Goal: Task Accomplishment & Management: Use online tool/utility

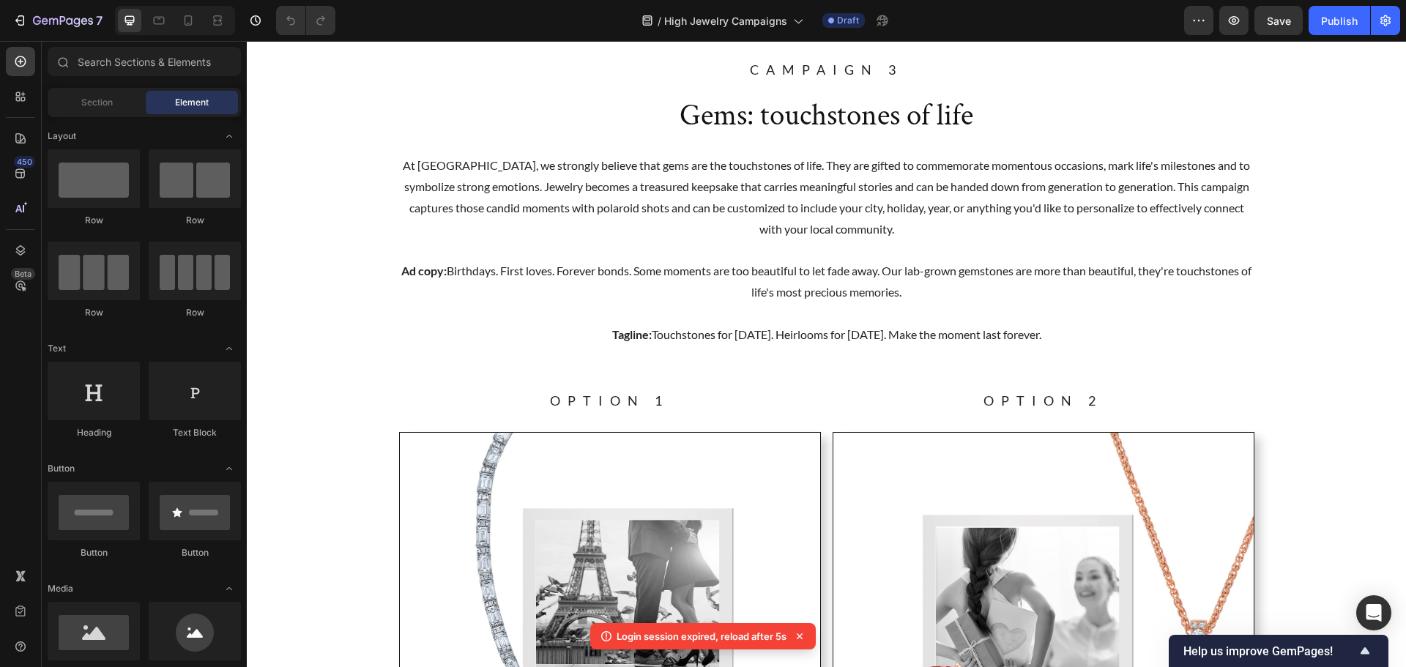
scroll to position [2270, 0]
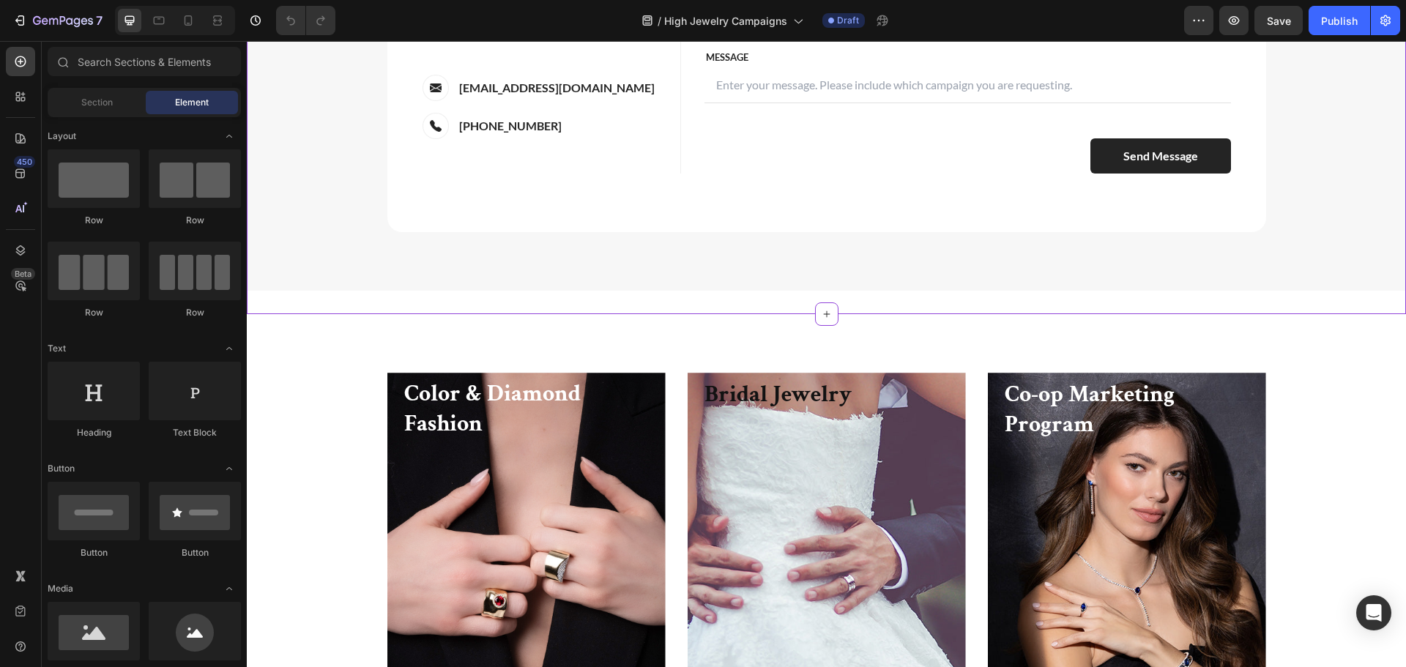
scroll to position [5345, 0]
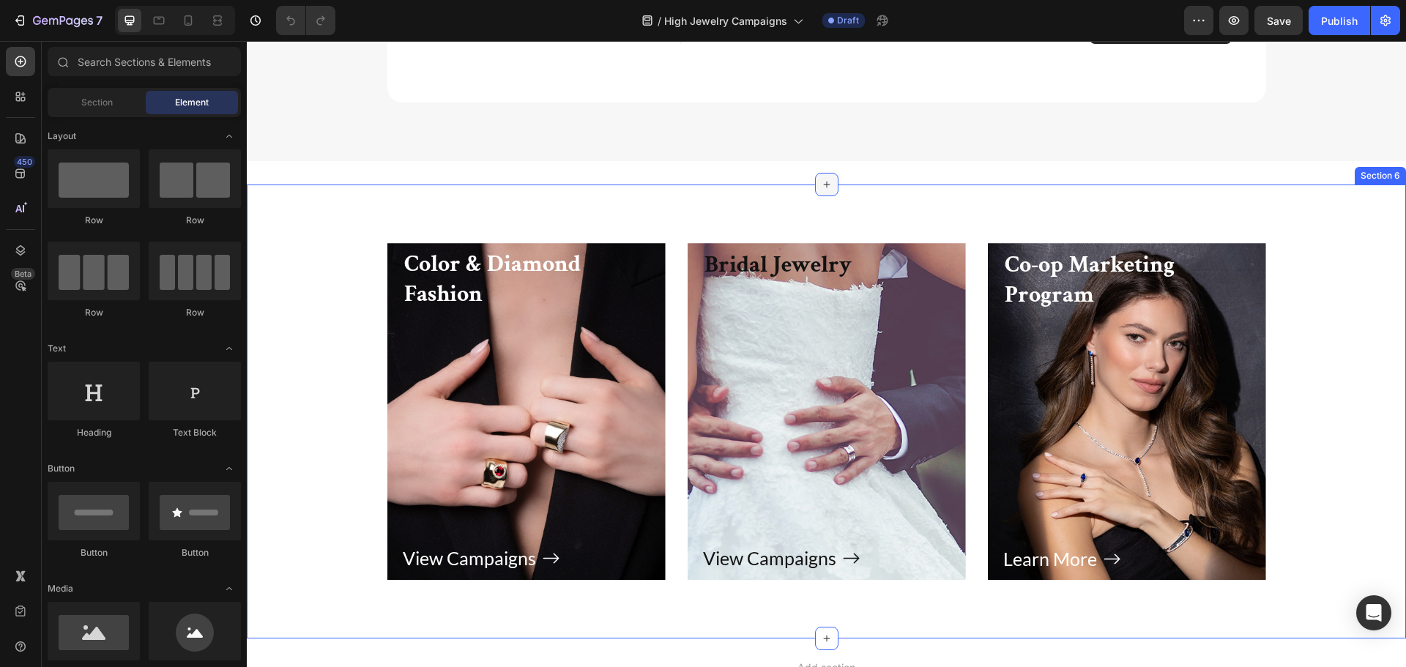
click at [816, 193] on div at bounding box center [826, 184] width 23 height 23
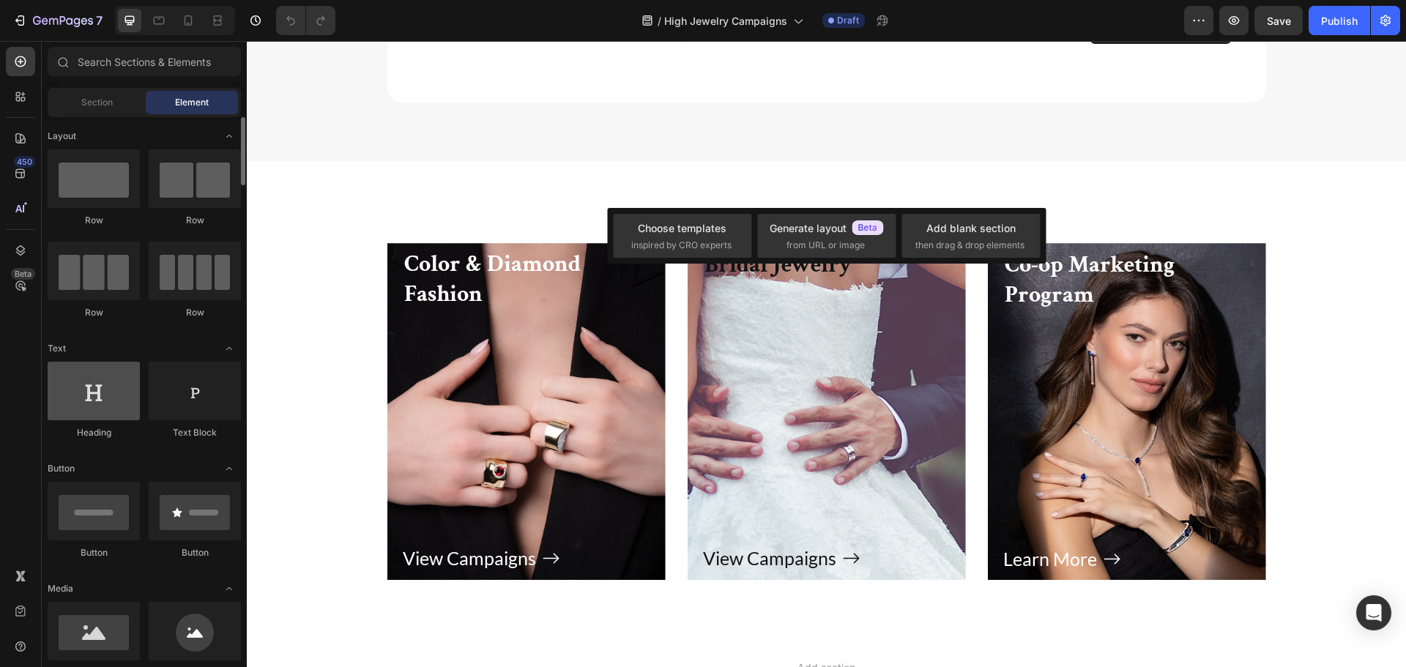
click at [77, 419] on div at bounding box center [94, 391] width 92 height 59
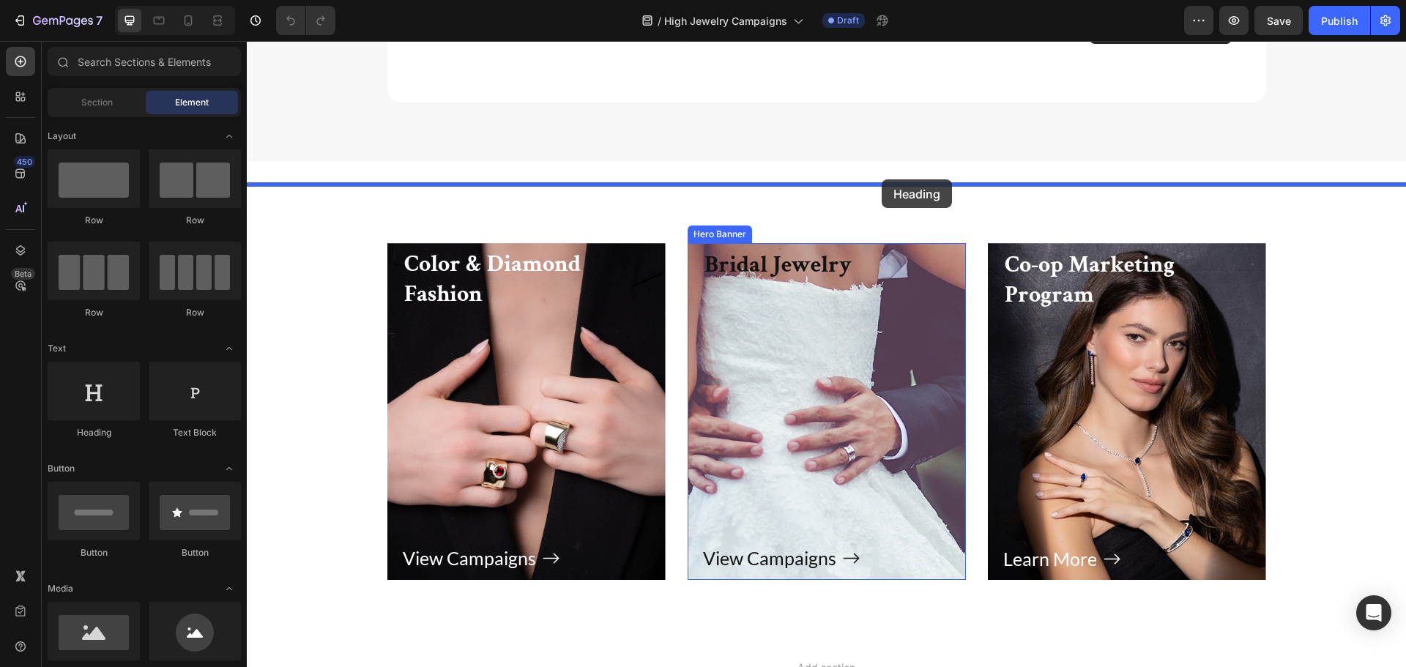
drag, startPoint x: 346, startPoint y: 426, endPoint x: 882, endPoint y: 179, distance: 589.4
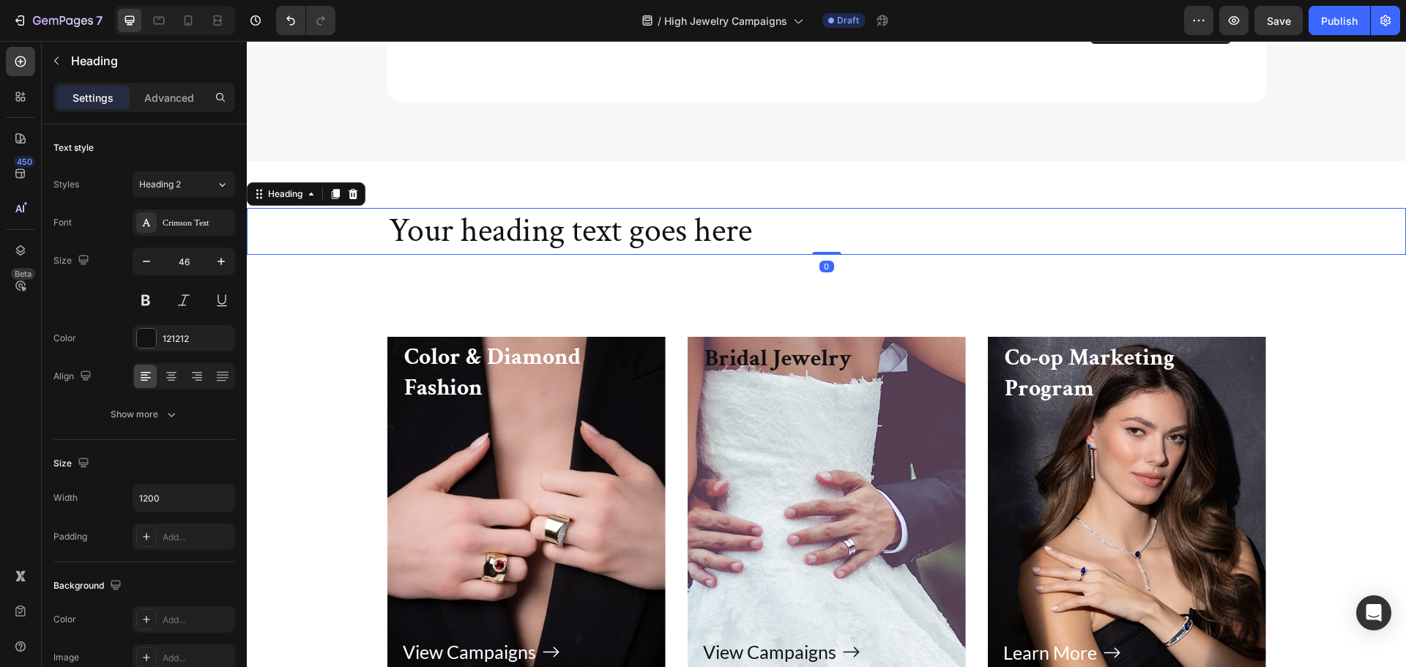
click at [793, 239] on h2 "Your heading text goes here" at bounding box center [826, 231] width 879 height 47
click at [783, 234] on p "Your heading text goes here" at bounding box center [827, 231] width 876 height 44
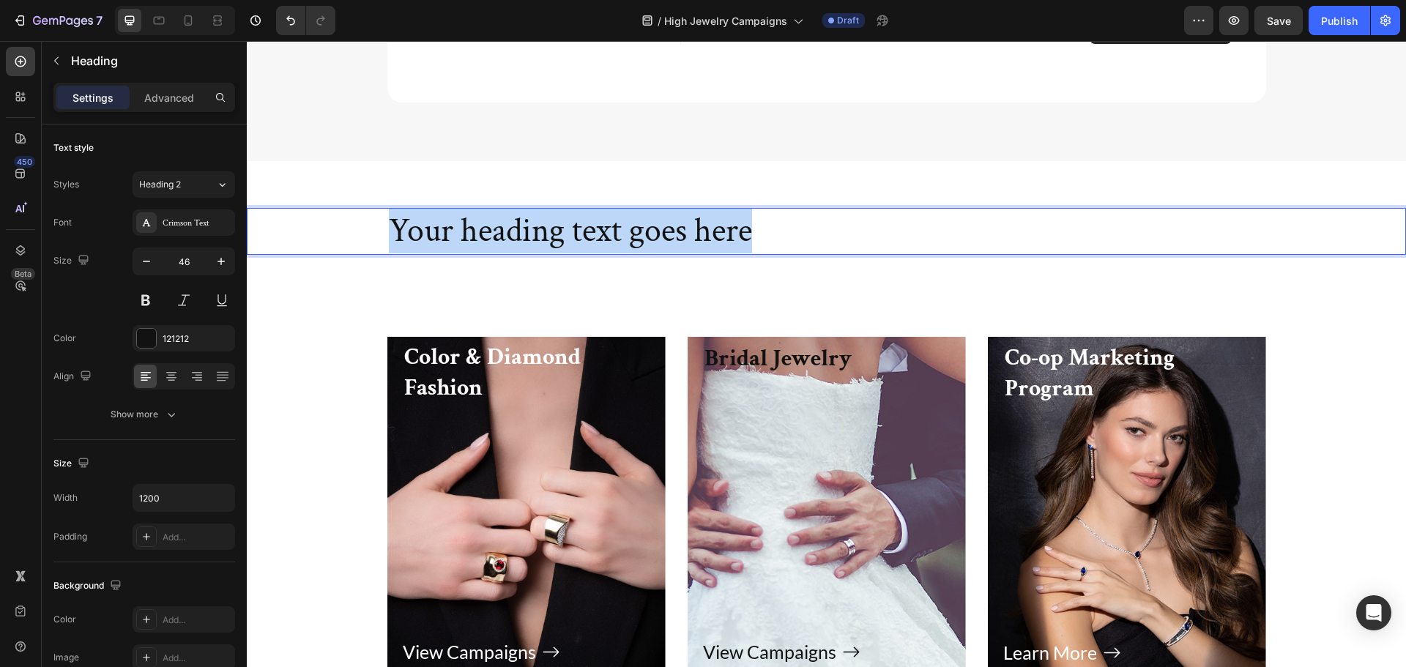
click at [783, 234] on p "Your heading text goes here" at bounding box center [827, 231] width 876 height 44
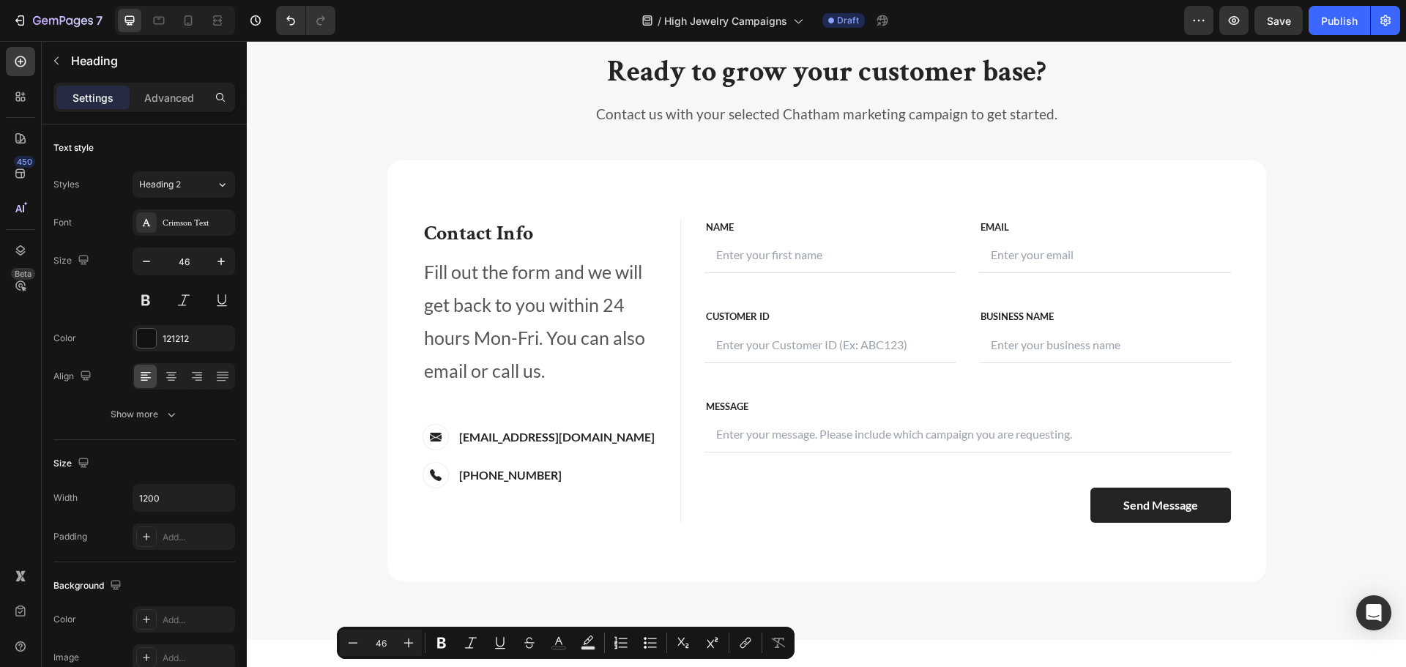
type input "16"
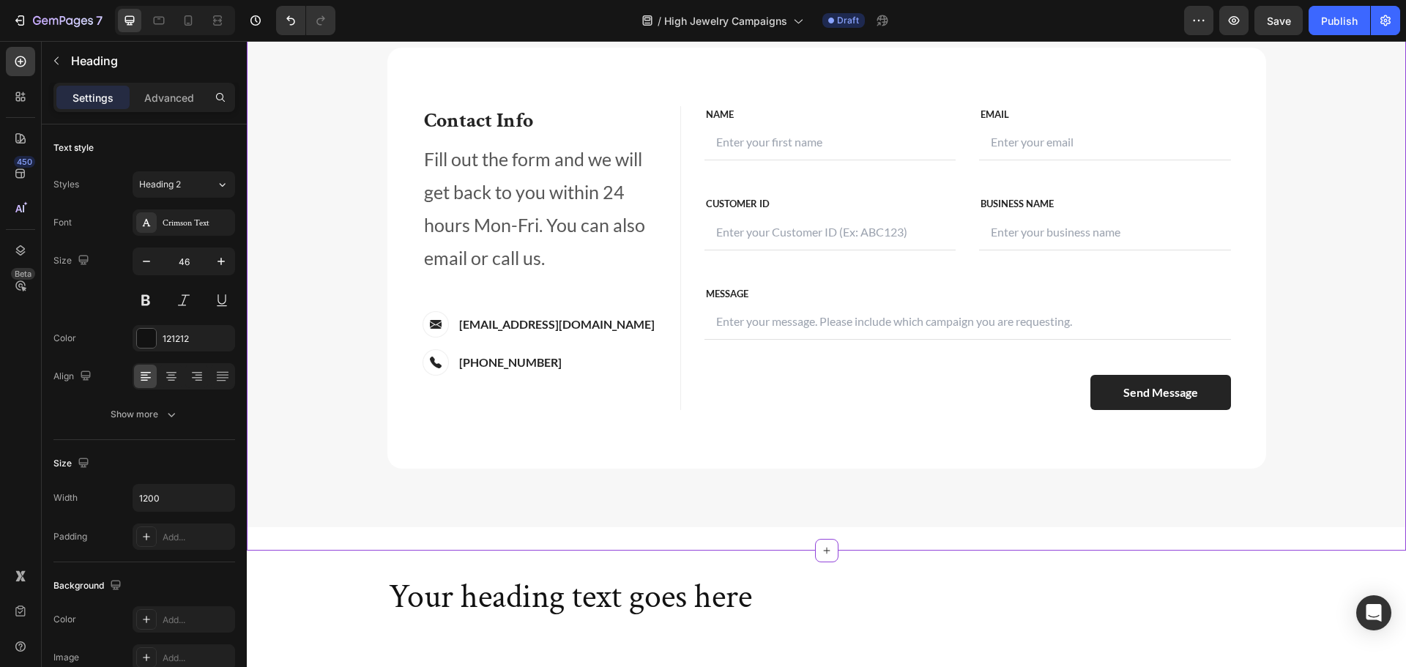
scroll to position [5199, 0]
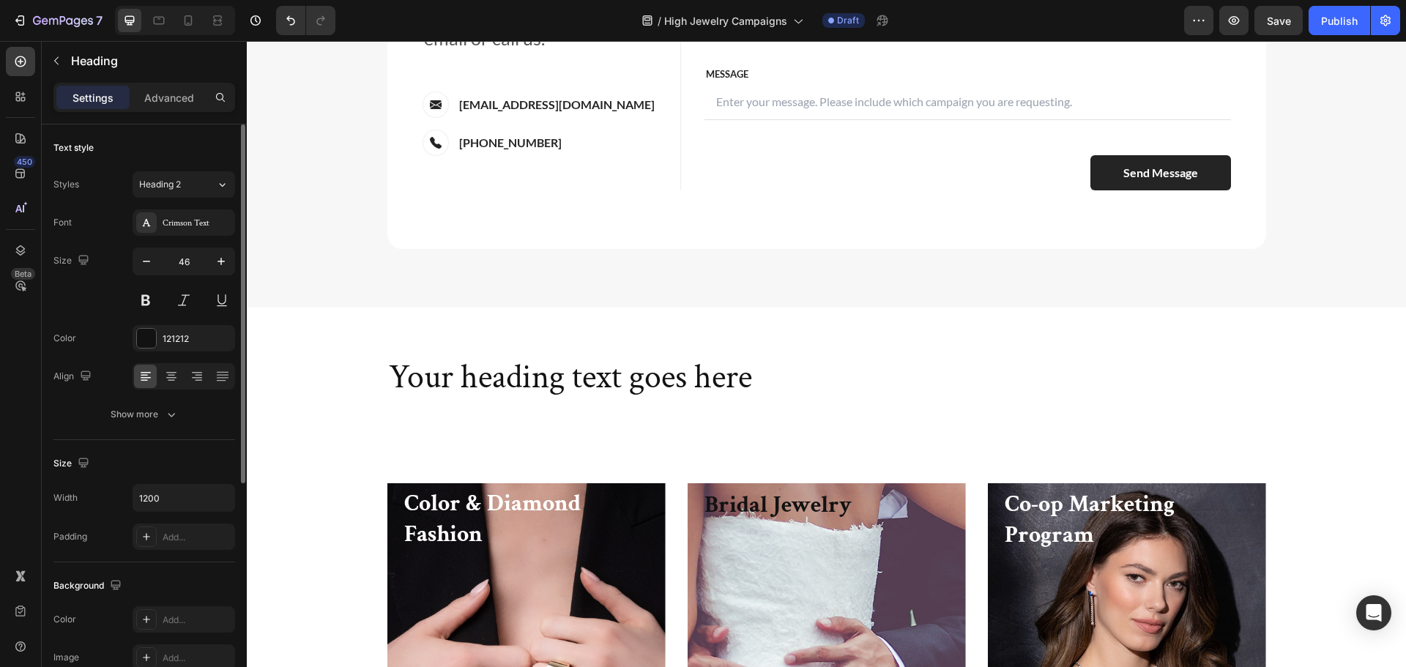
click at [182, 375] on div at bounding box center [184, 376] width 103 height 26
click at [179, 374] on div at bounding box center [171, 376] width 23 height 23
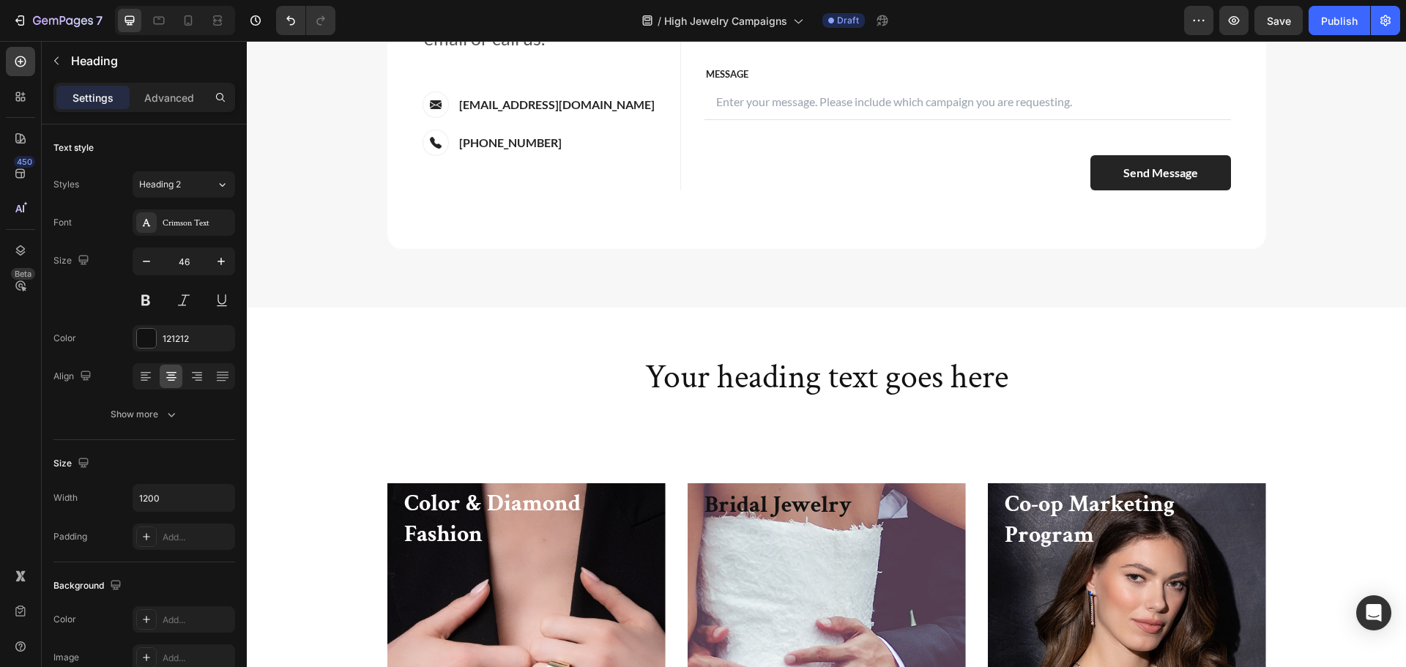
click at [937, 385] on p "Your heading text goes here" at bounding box center [827, 378] width 876 height 44
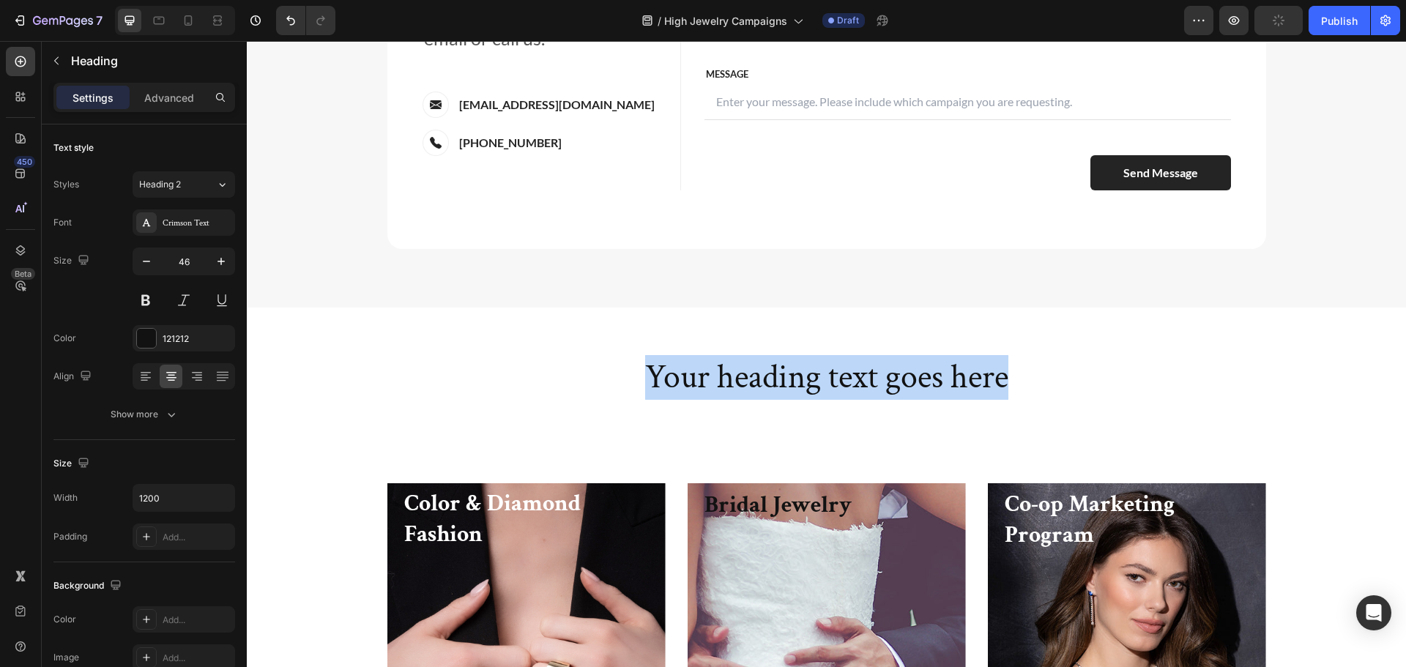
click at [937, 385] on p "Your heading text goes here" at bounding box center [827, 378] width 876 height 44
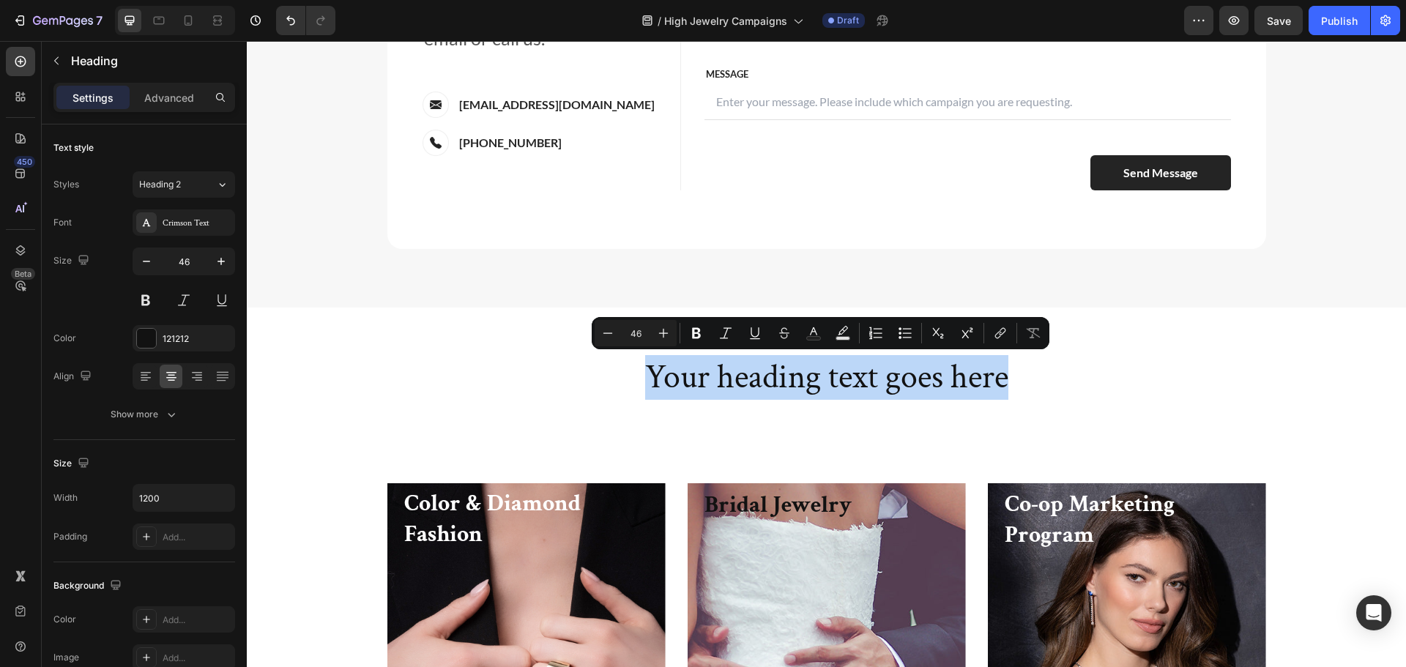
click at [730, 366] on p "Your heading text goes here" at bounding box center [827, 378] width 876 height 44
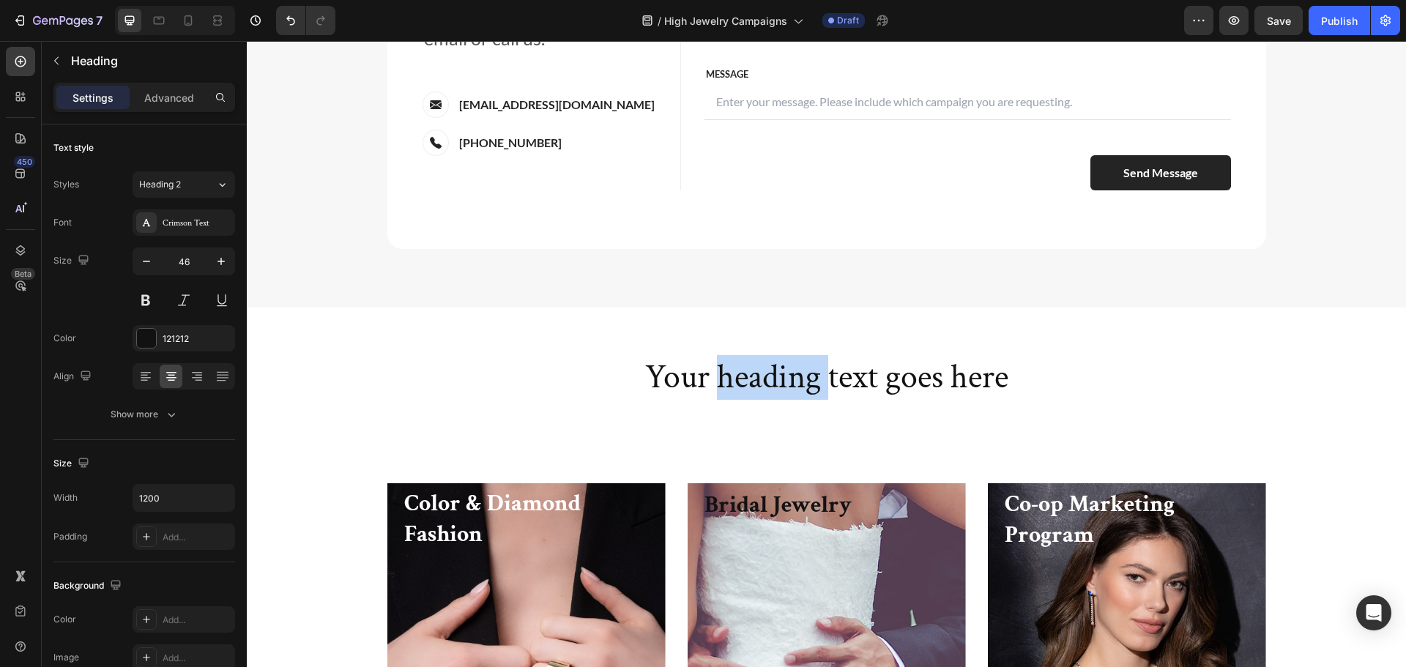
click at [730, 366] on p "Your heading text goes here" at bounding box center [827, 378] width 876 height 44
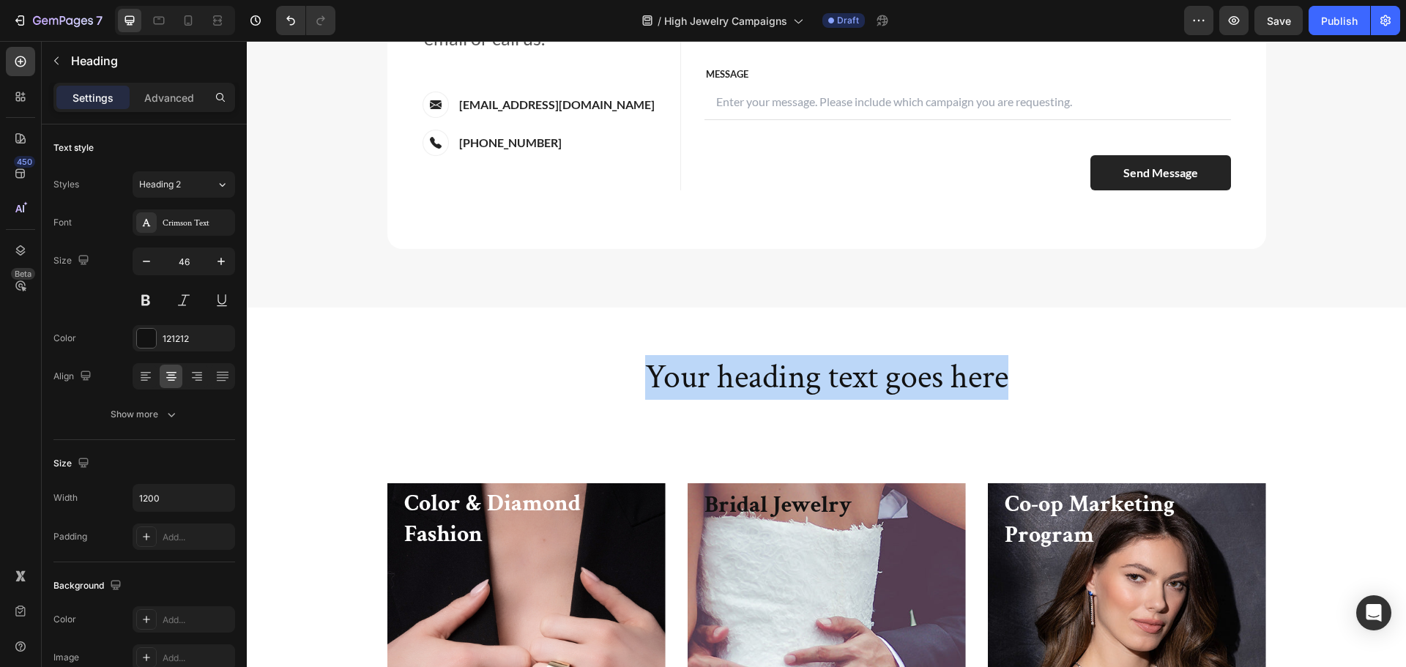
click at [730, 366] on p "Your heading text goes here" at bounding box center [827, 378] width 876 height 44
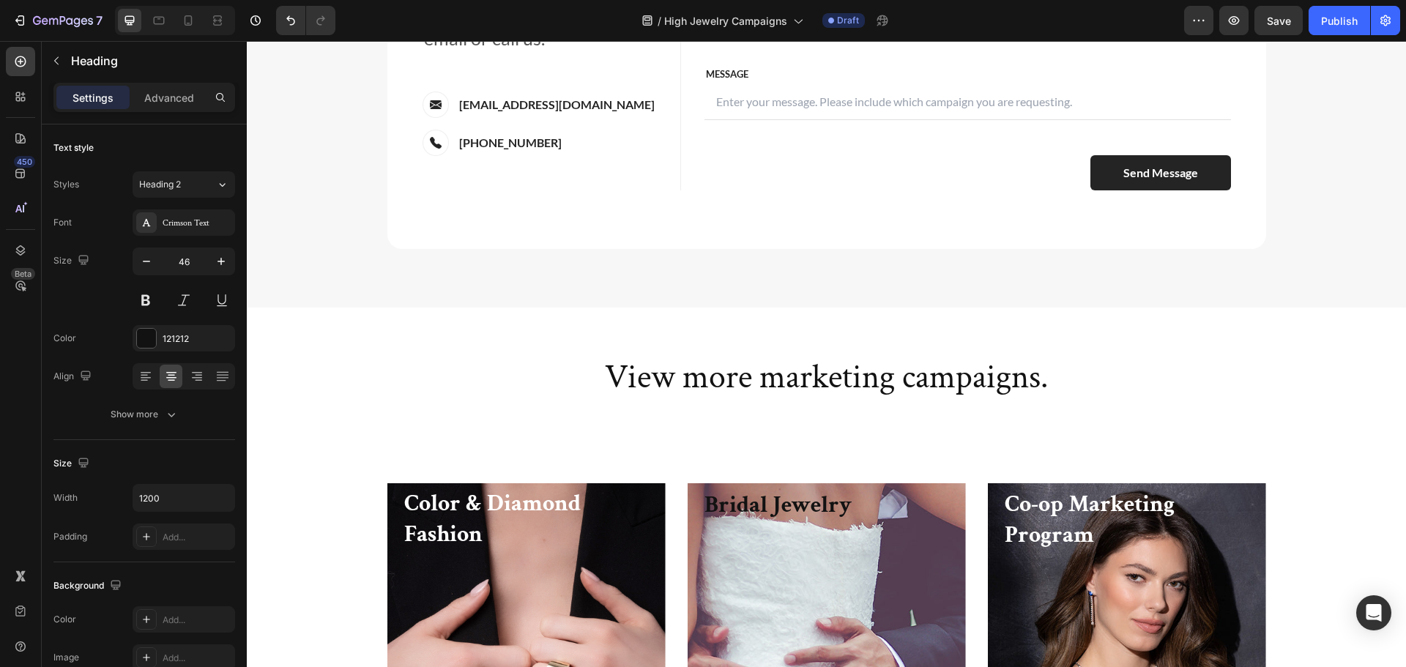
click at [685, 365] on p "View more marketing campaigns." at bounding box center [827, 378] width 876 height 44
click at [524, 396] on p "View more marketing campaigns." at bounding box center [827, 378] width 876 height 44
click at [822, 398] on p "View more marketing campaigns." at bounding box center [827, 378] width 876 height 44
click at [846, 366] on p "View more marketing campaigns." at bounding box center [827, 378] width 876 height 44
click at [1063, 363] on p "View more marketing campaigns." at bounding box center [827, 378] width 876 height 44
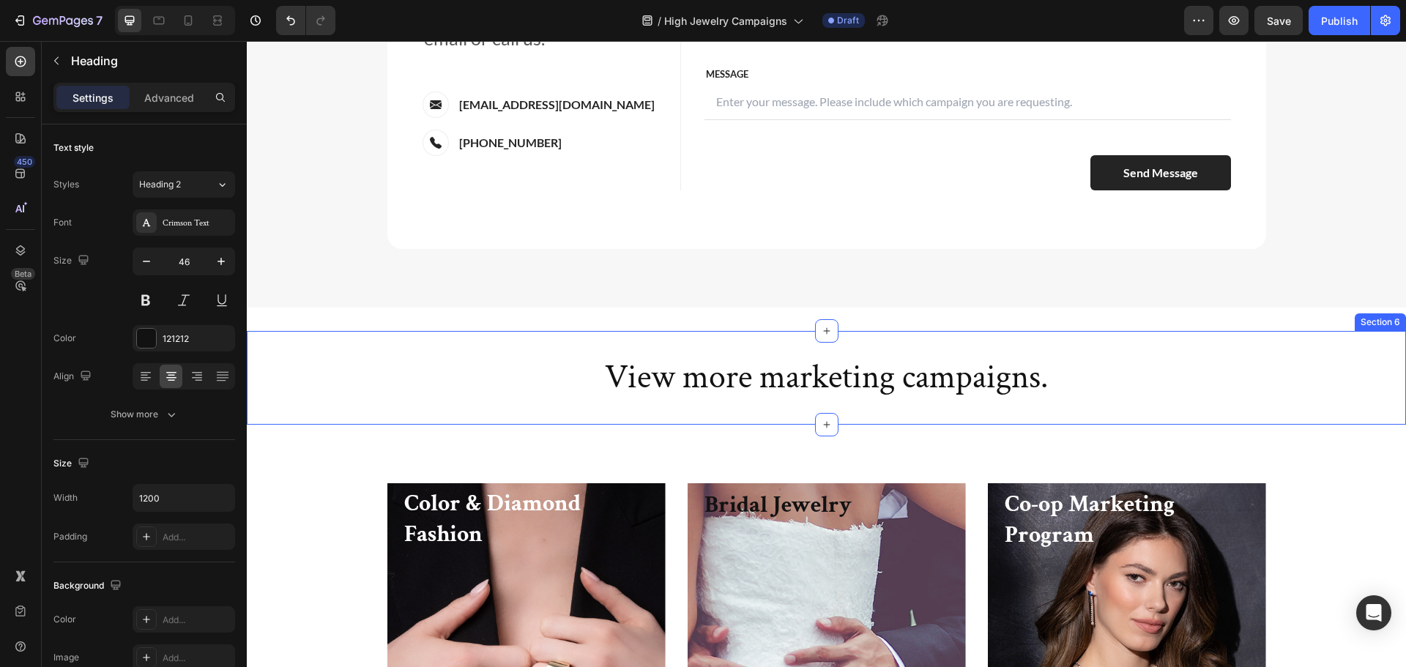
click at [641, 418] on div "View more marketing campaigns. Heading Section 6" at bounding box center [826, 378] width 1159 height 94
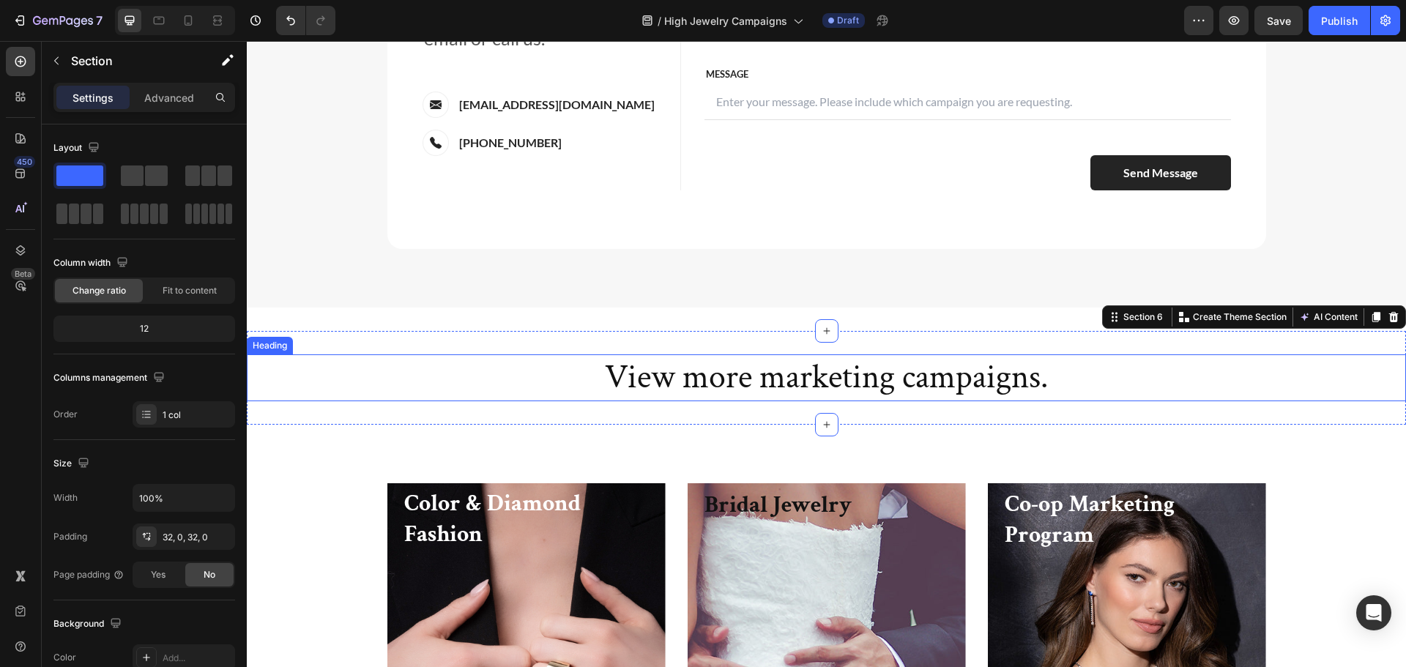
click at [440, 376] on p "View more marketing campaigns." at bounding box center [827, 378] width 876 height 44
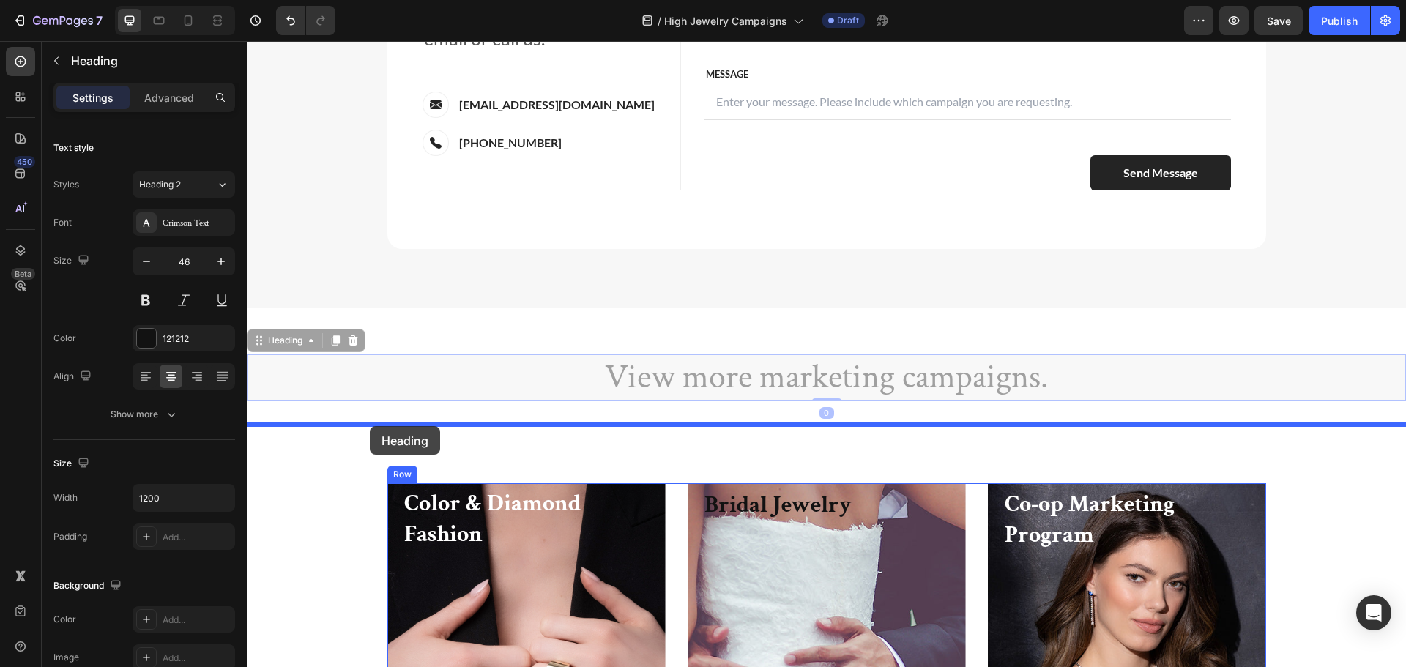
drag, startPoint x: 277, startPoint y: 345, endPoint x: 370, endPoint y: 428, distance: 124.5
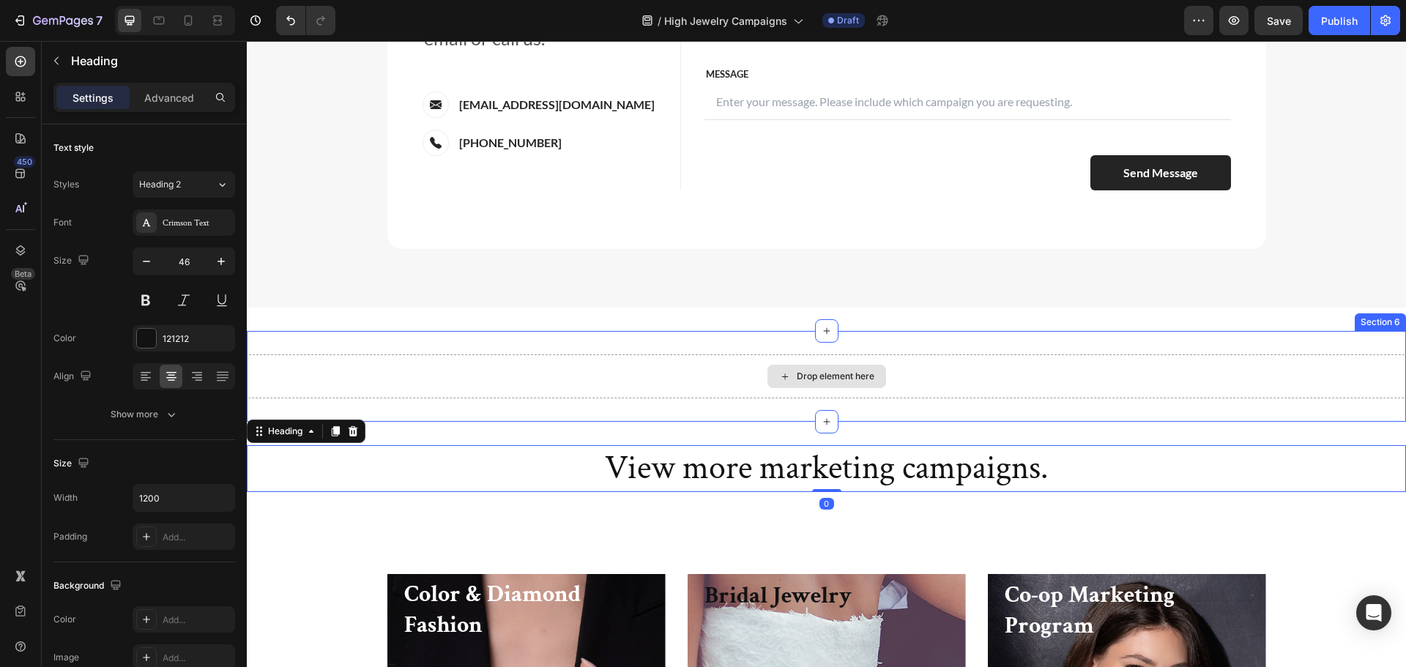
click at [638, 357] on div "Drop element here" at bounding box center [826, 376] width 1159 height 44
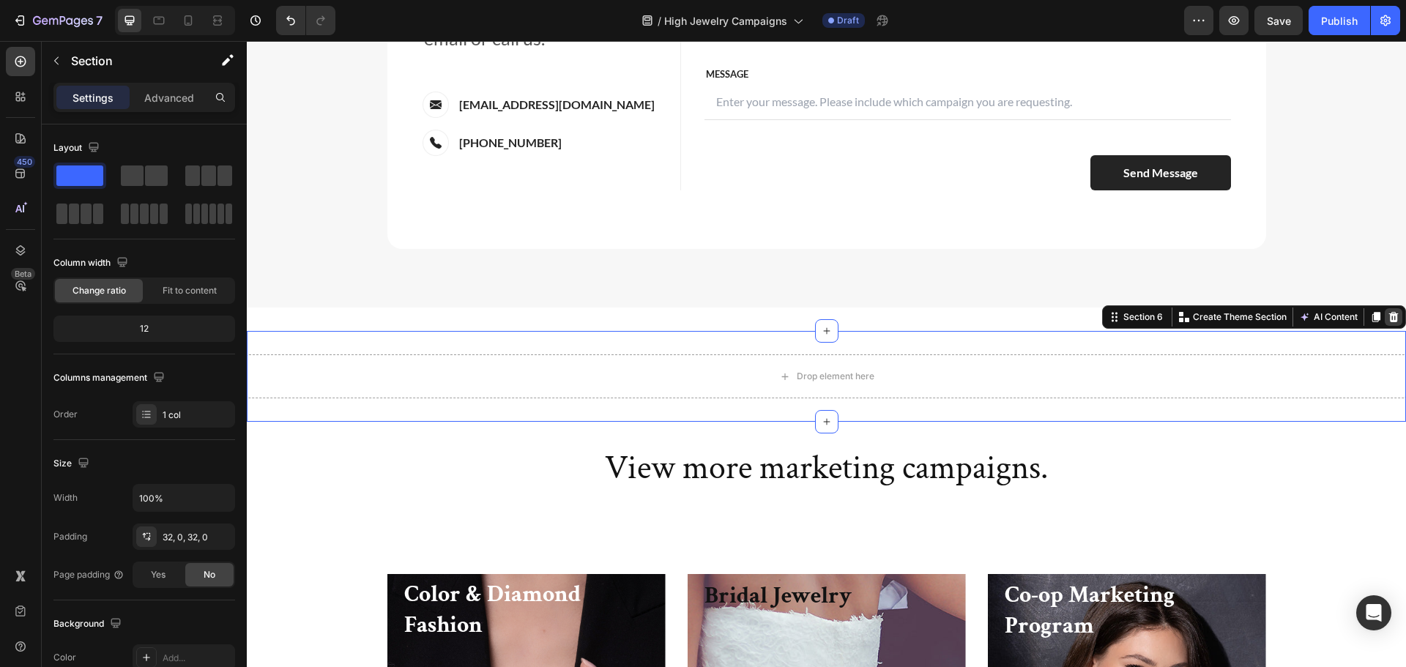
click at [1388, 319] on icon at bounding box center [1394, 317] width 12 height 12
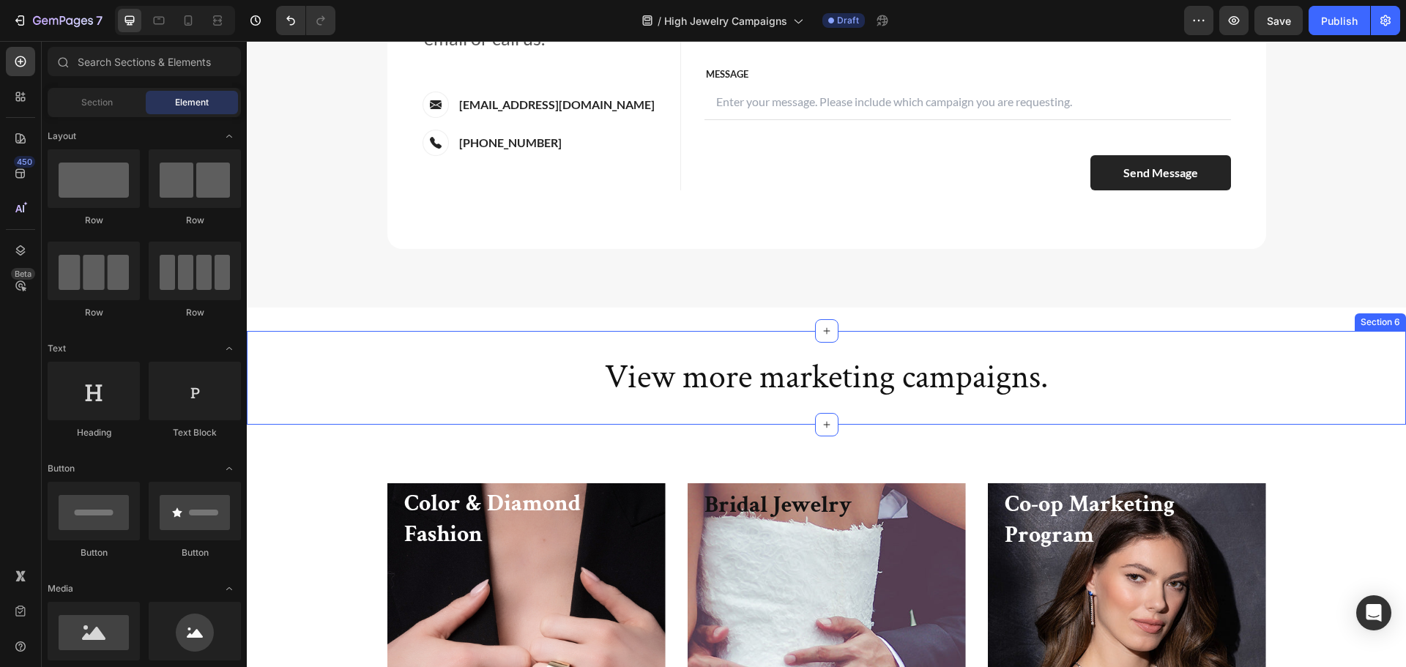
click at [1304, 347] on div "View more marketing campaigns. Heading Section 6" at bounding box center [826, 378] width 1159 height 94
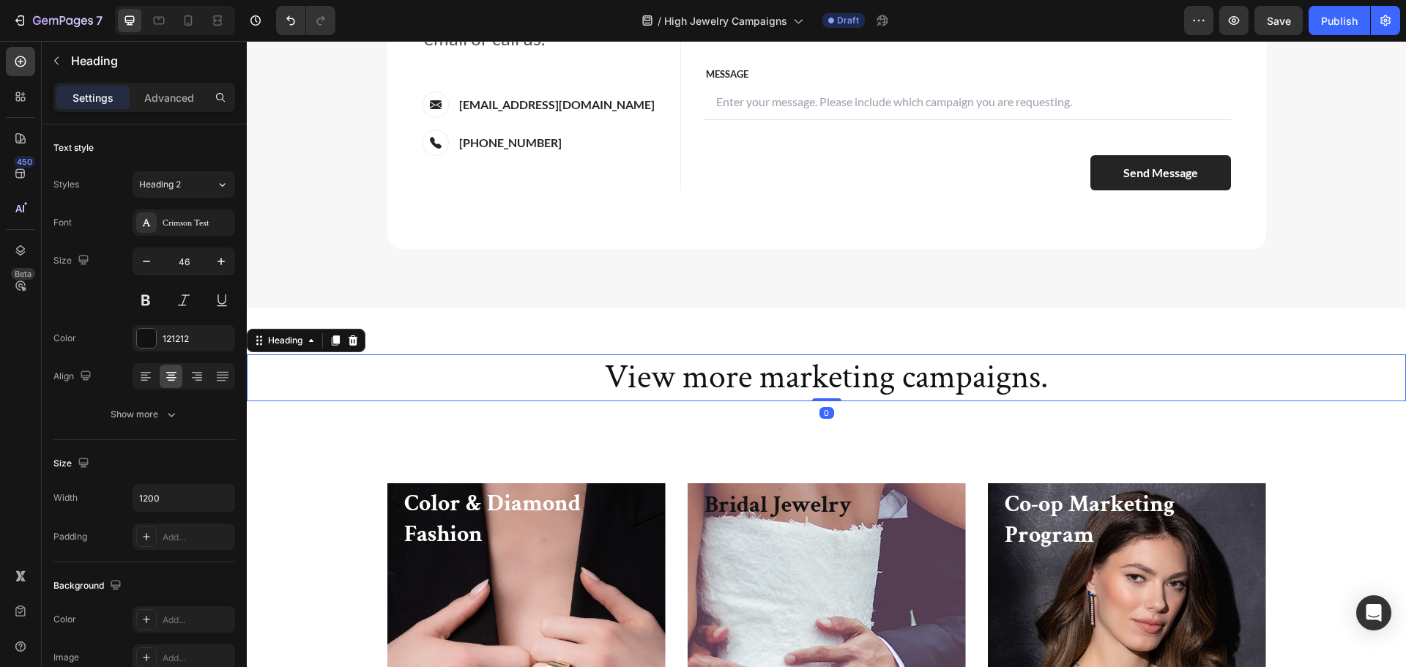
click at [869, 388] on h2 "View more marketing campaigns." at bounding box center [826, 377] width 879 height 47
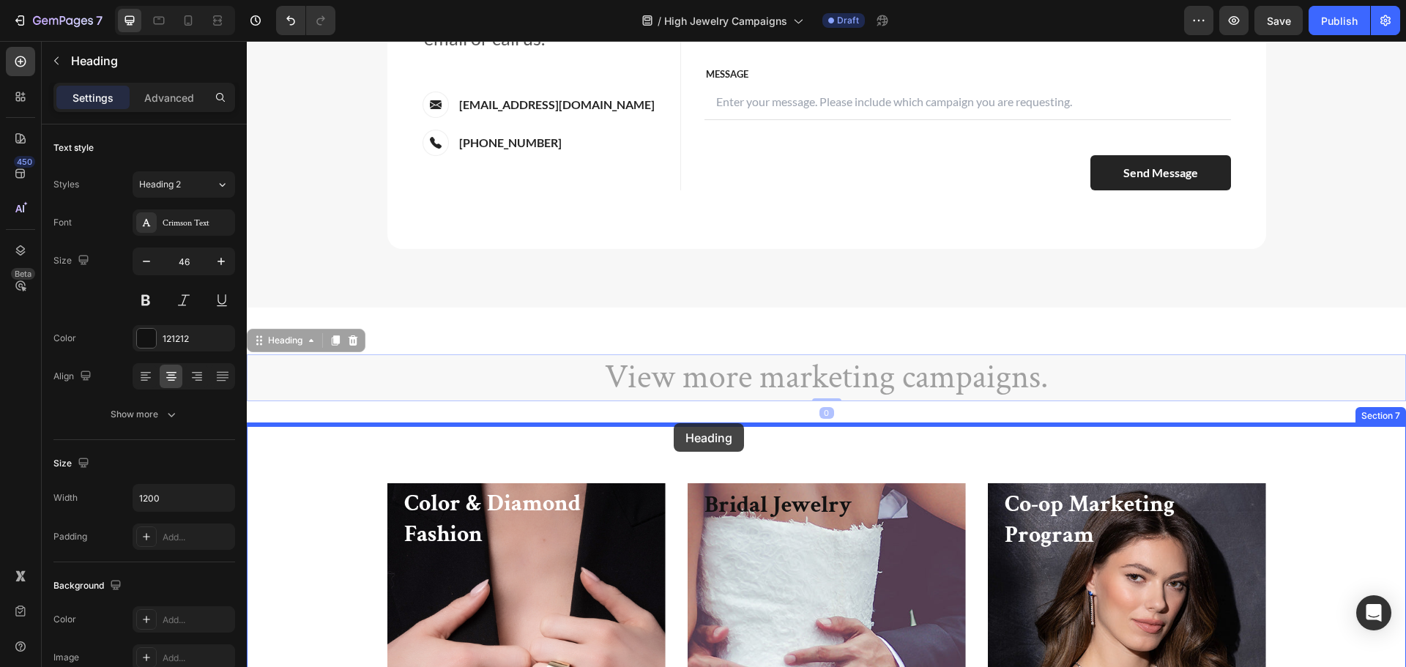
drag, startPoint x: 276, startPoint y: 343, endPoint x: 674, endPoint y: 423, distance: 405.5
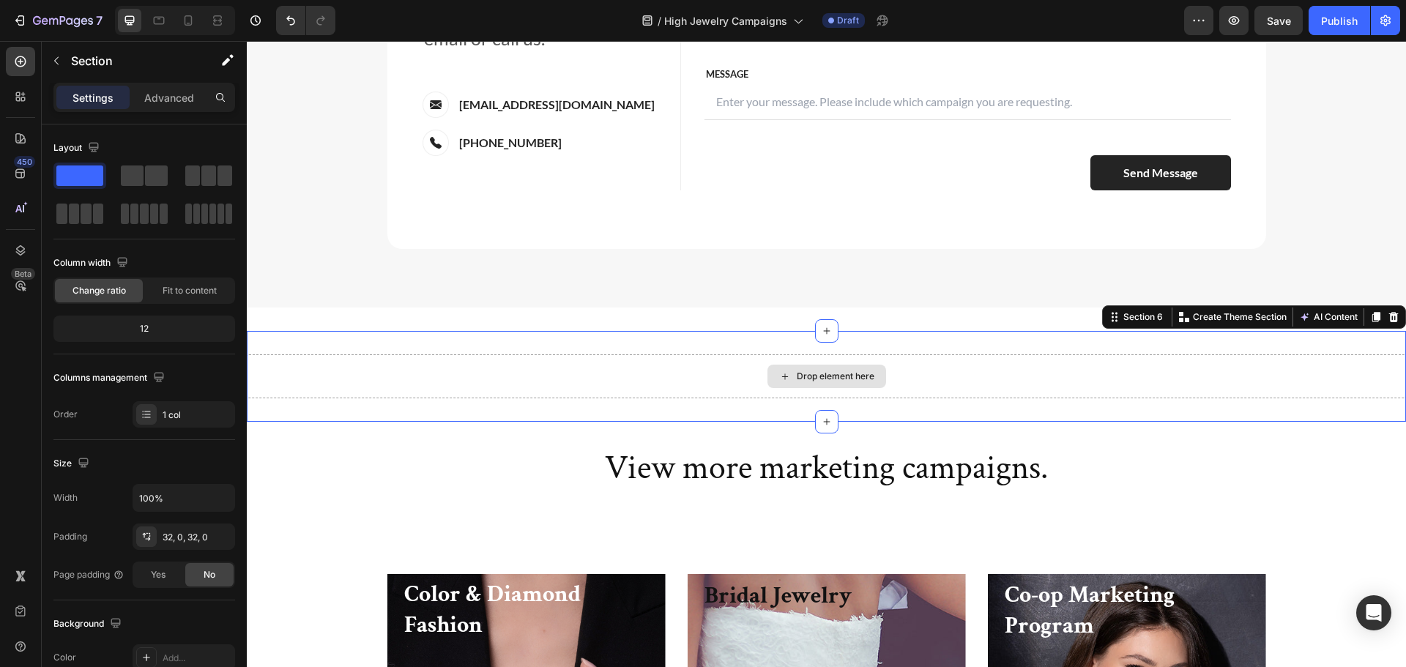
click at [704, 392] on div "Drop element here" at bounding box center [826, 376] width 1159 height 44
click at [1389, 319] on icon at bounding box center [1394, 317] width 10 height 10
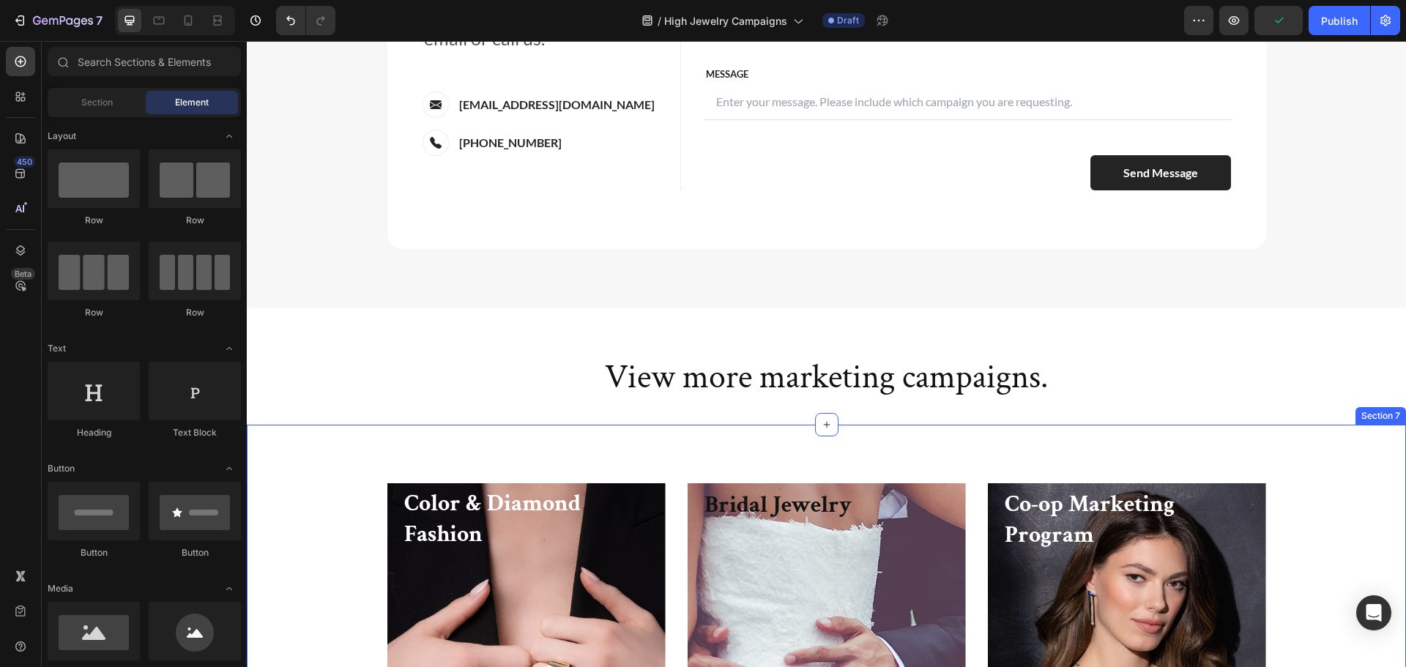
click at [989, 450] on div "Color & Diamond Fashion Heading View Campaigns Button Row Hero Banner Bridal Je…" at bounding box center [826, 652] width 1159 height 454
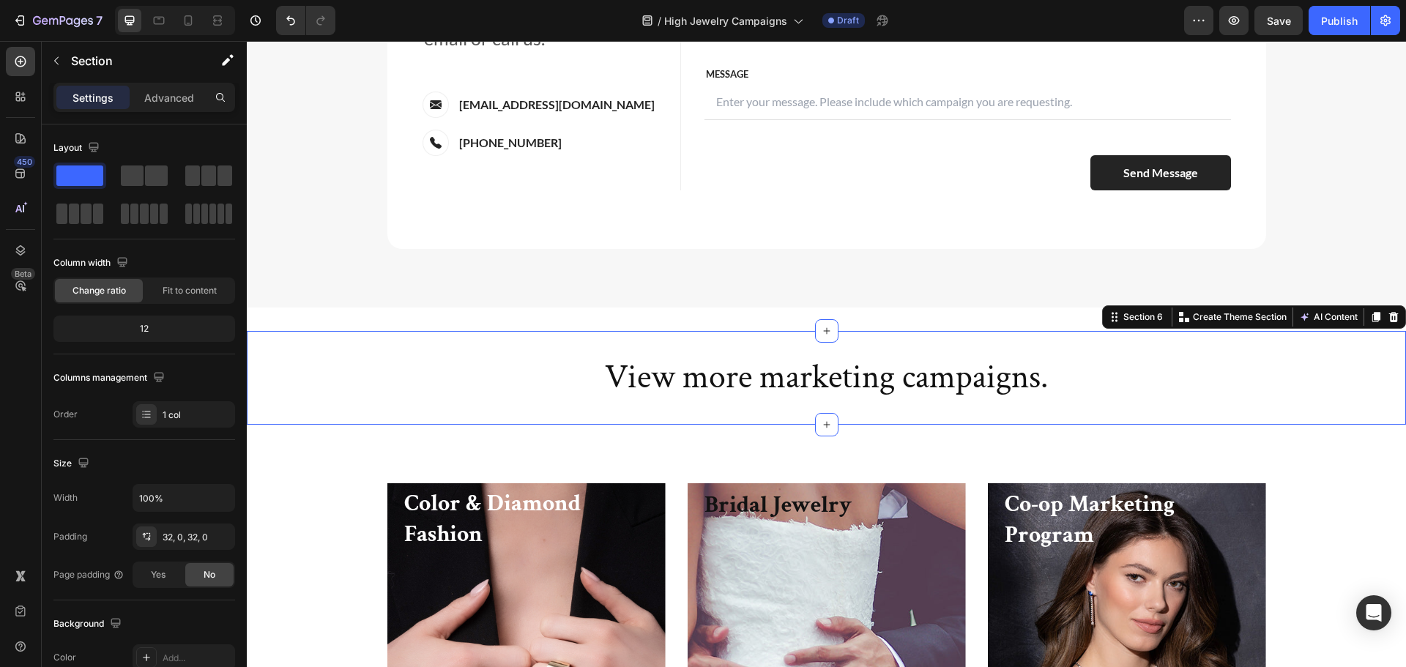
click at [868, 418] on div "View more marketing campaigns. Heading Section 6 Create Theme Section AI Conten…" at bounding box center [826, 378] width 1159 height 94
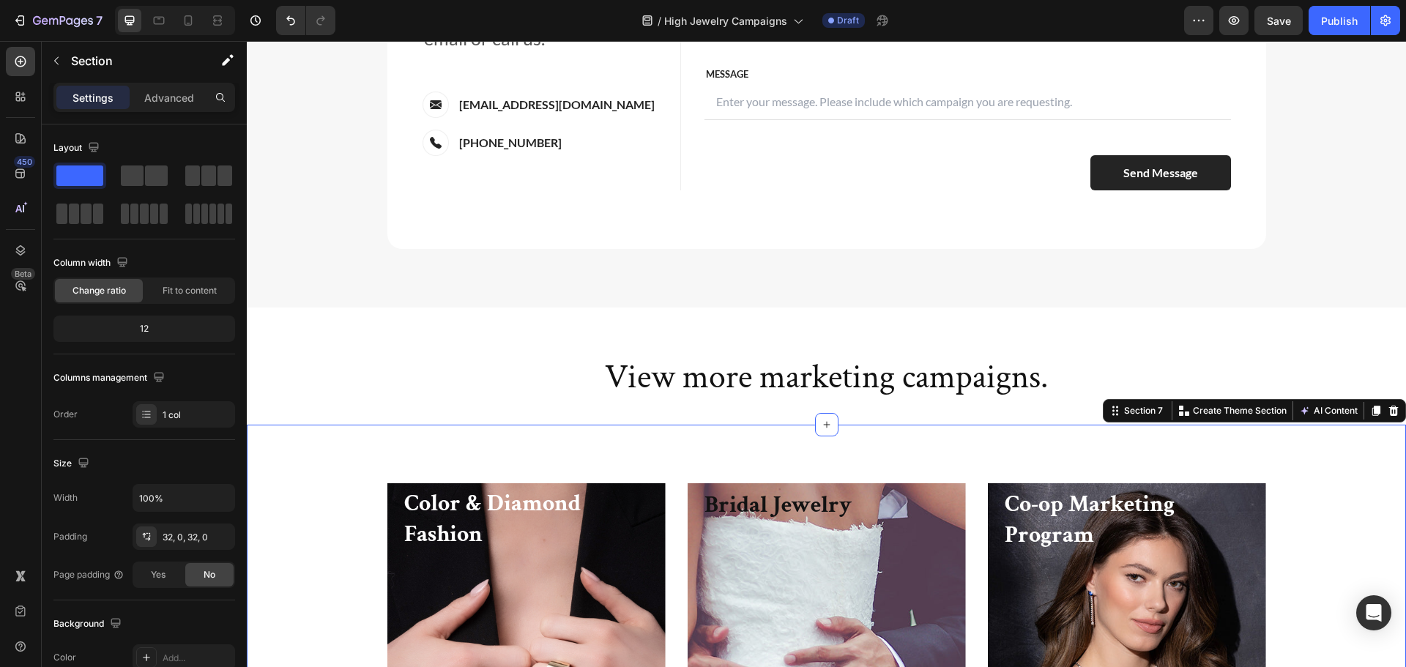
click at [833, 473] on div "Color & Diamond Fashion Heading View Campaigns Button Row Hero Banner Bridal Je…" at bounding box center [826, 652] width 1159 height 454
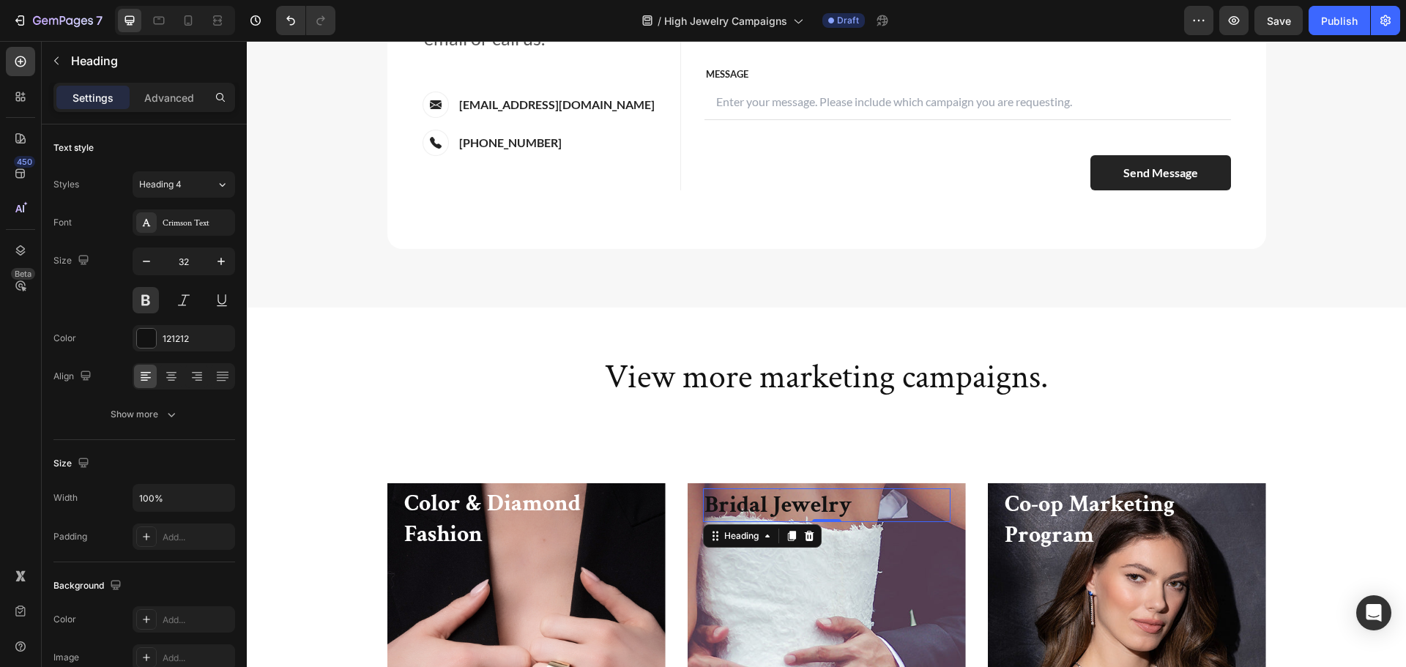
click at [832, 502] on h3 "Bridal Jewelry" at bounding box center [826, 505] width 247 height 34
click at [849, 440] on div "Color & Diamond Fashion Heading View Campaigns Button Row Hero Banner Bridal Je…" at bounding box center [826, 652] width 1159 height 454
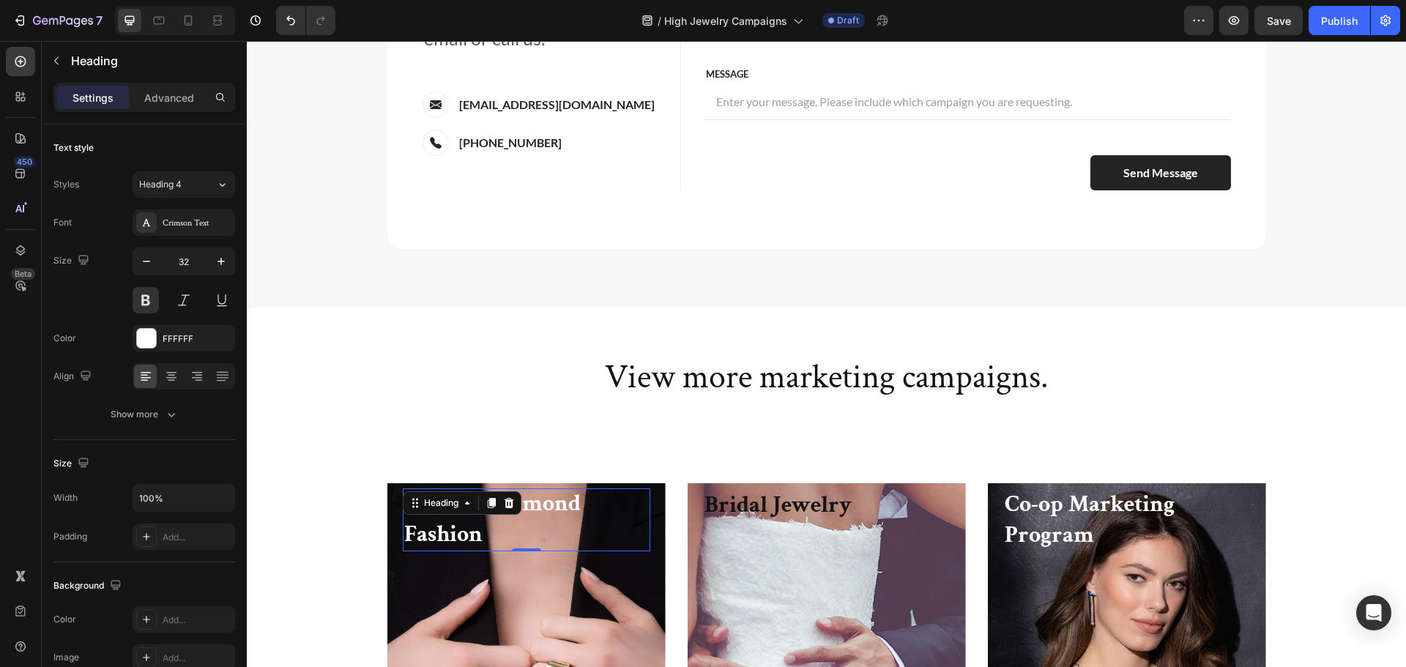
click at [403, 514] on div "Color & Diamond Fashion Heading 0" at bounding box center [526, 519] width 247 height 62
click at [354, 485] on div "Color & Diamond Fashion Heading 0 View Campaigns Button Row Hero Banner Bridal …" at bounding box center [826, 663] width 1137 height 360
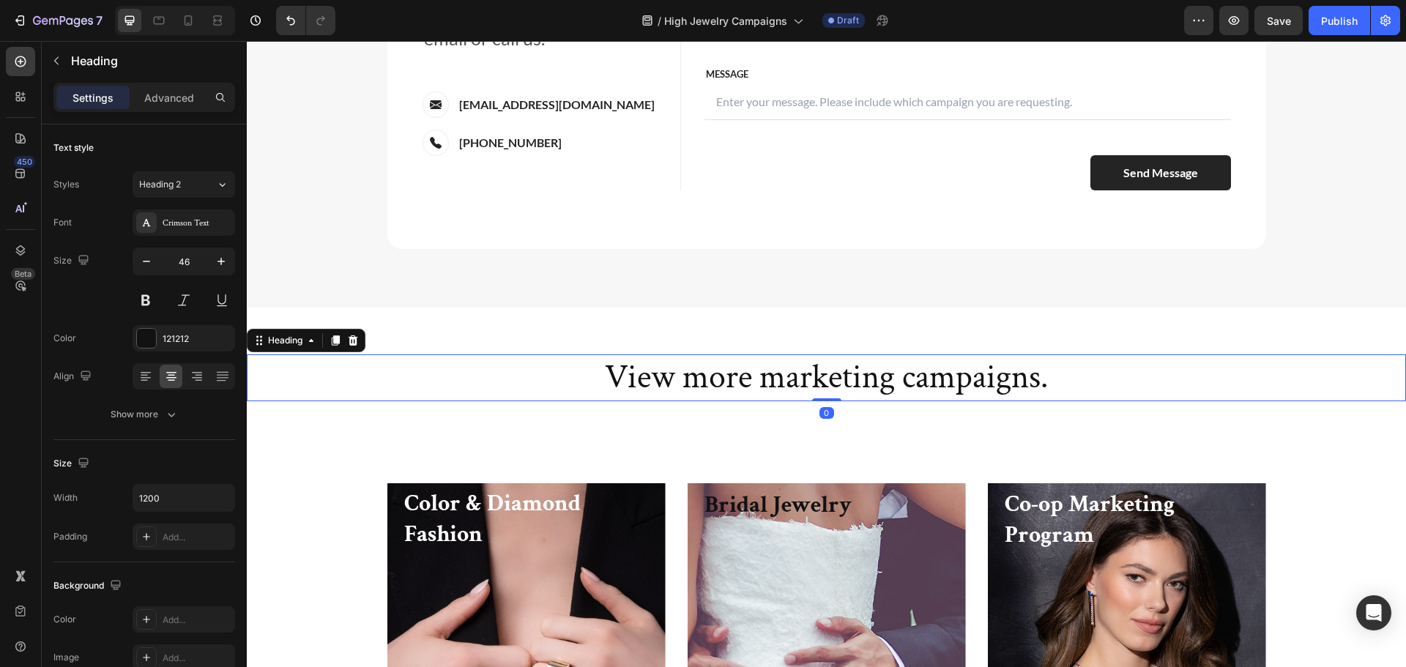
click at [652, 368] on h2 "View more marketing campaigns." at bounding box center [826, 377] width 879 height 47
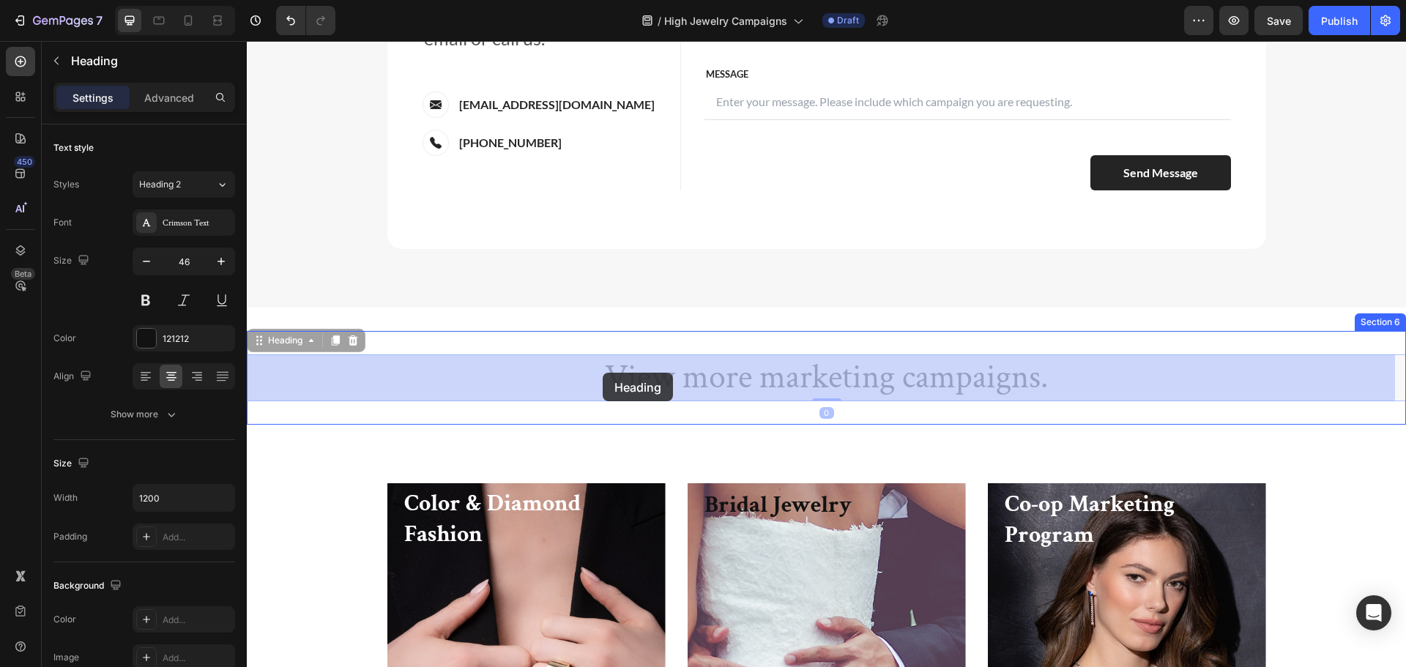
drag, startPoint x: 291, startPoint y: 340, endPoint x: 592, endPoint y: 408, distance: 308.6
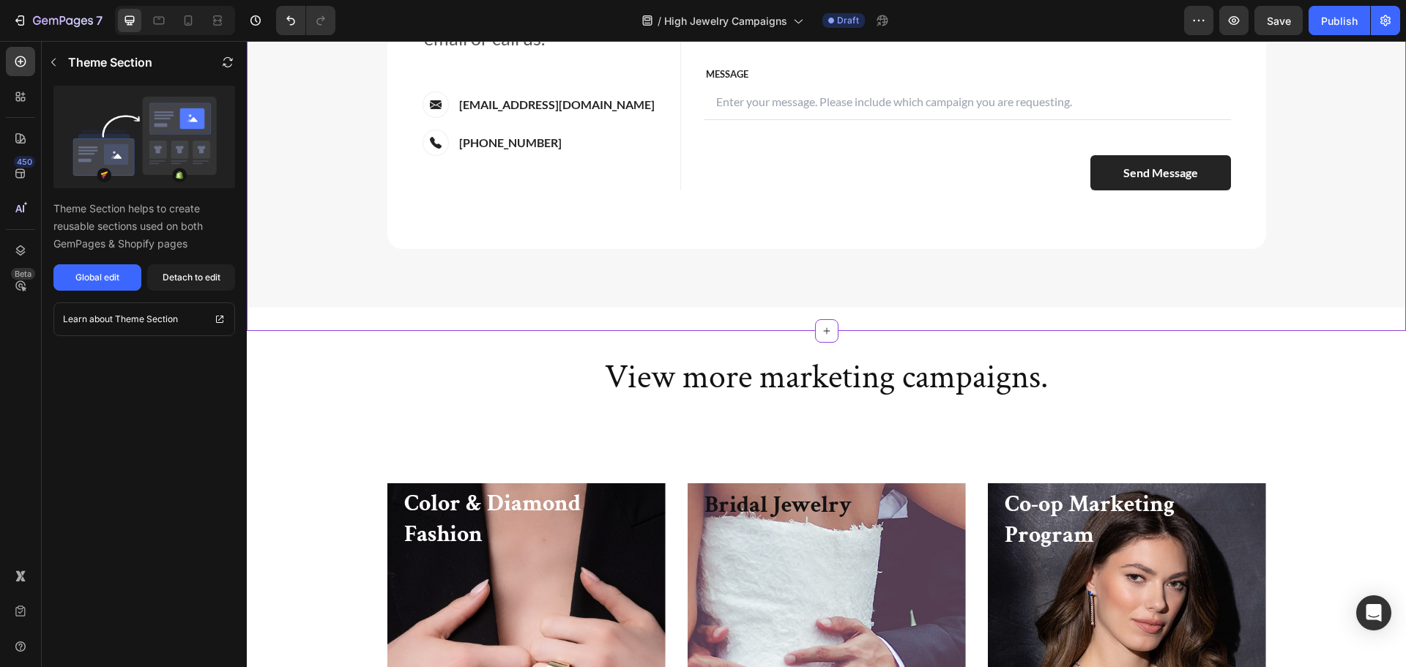
click at [692, 500] on div "Bridal Jewelry Heading View Campaigns Button Row" at bounding box center [827, 651] width 278 height 357
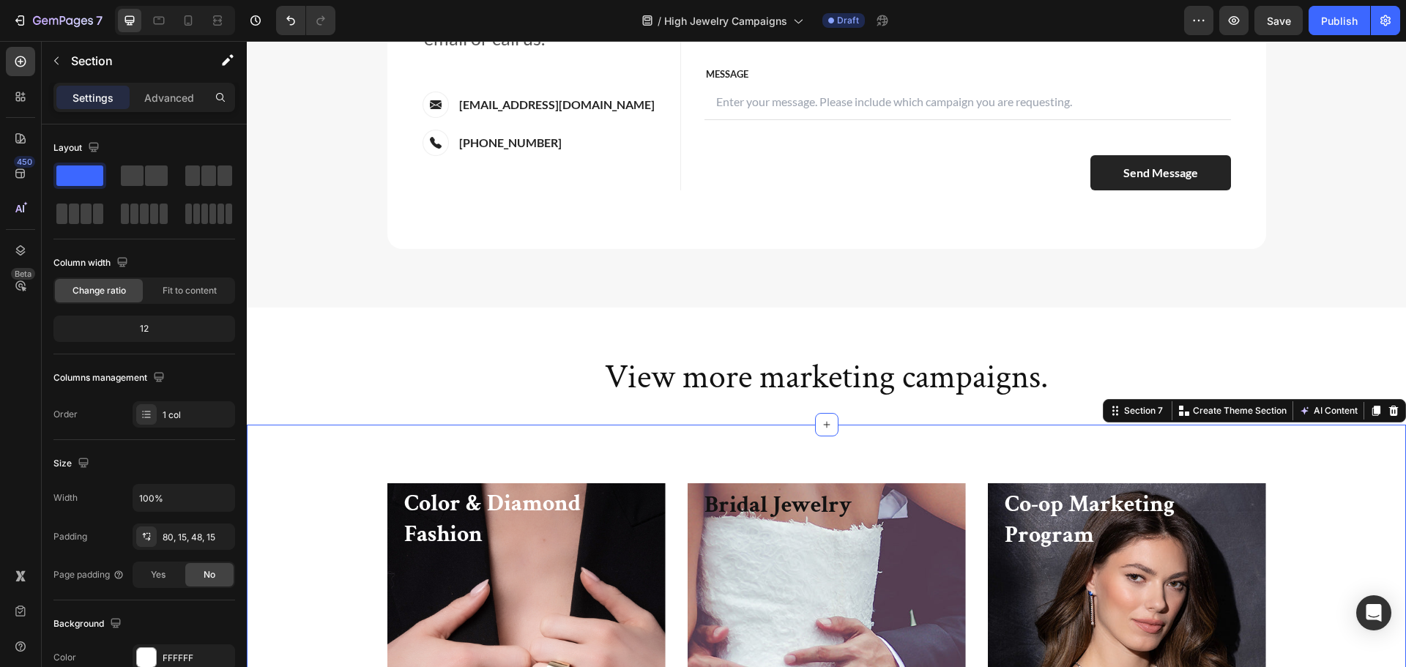
click at [709, 463] on div "Color & Diamond Fashion Heading View Campaigns Button Row Hero Banner Bridal Je…" at bounding box center [826, 652] width 1159 height 454
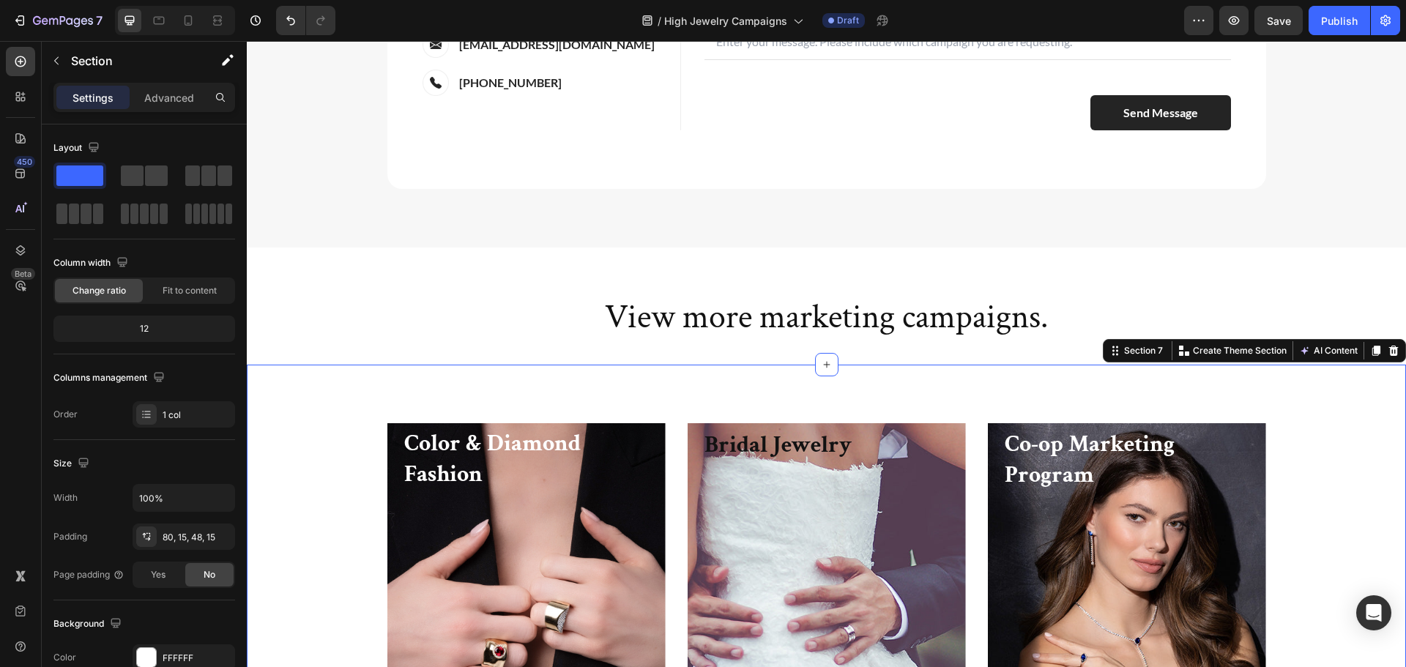
scroll to position [5255, 0]
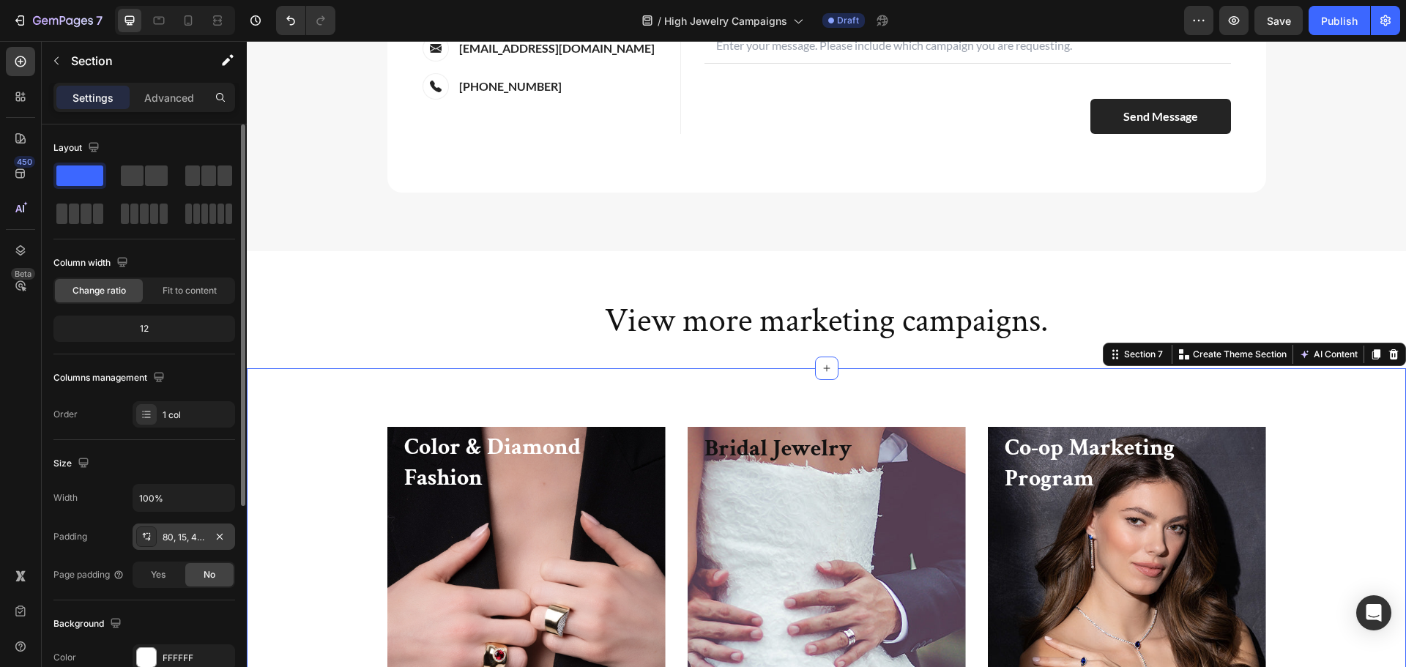
click at [170, 537] on div "80, 15, 48, 15" at bounding box center [184, 537] width 42 height 13
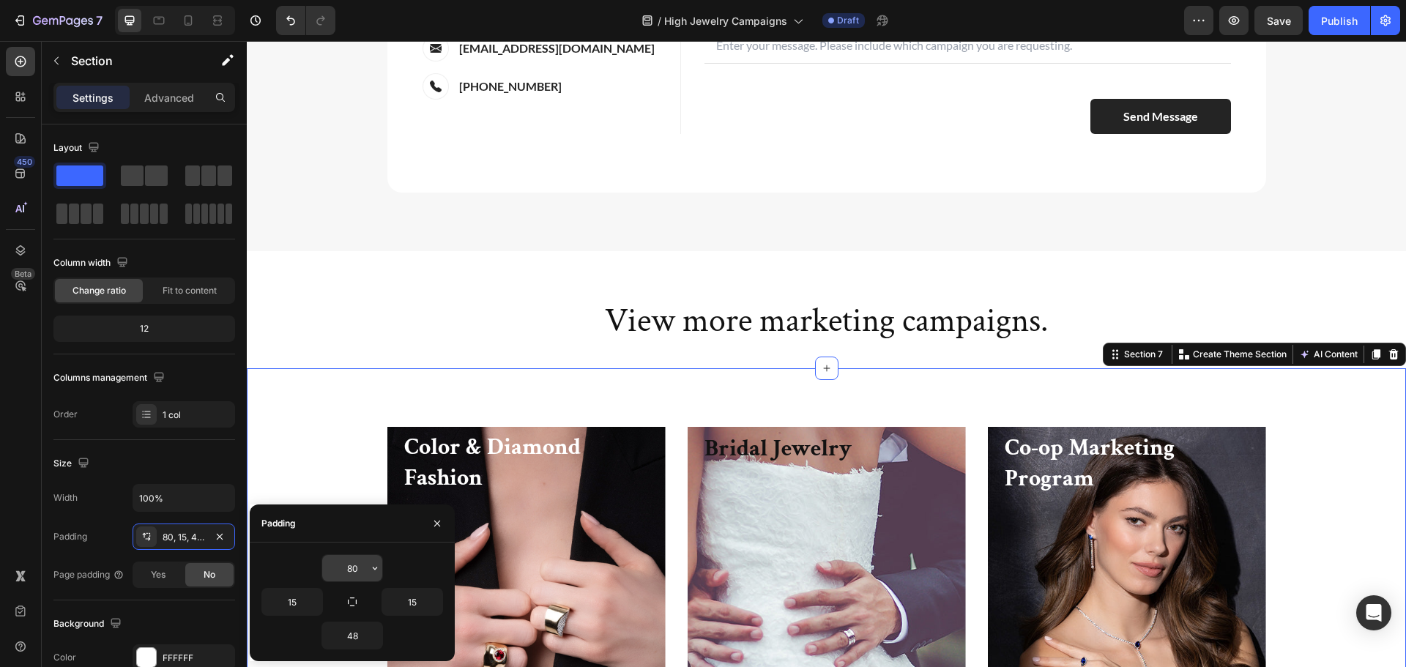
click at [361, 570] on input "80" at bounding box center [352, 568] width 60 height 26
type input "0"
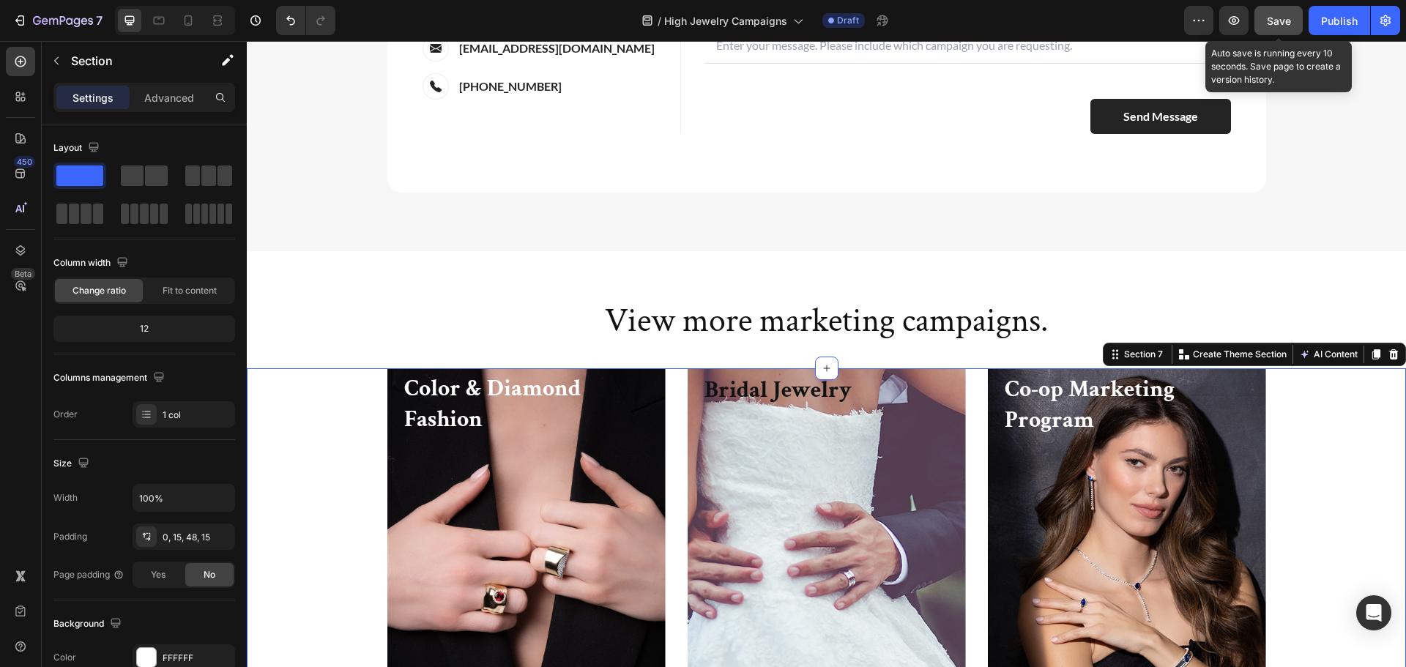
click at [1273, 22] on span "Save" at bounding box center [1279, 21] width 24 height 12
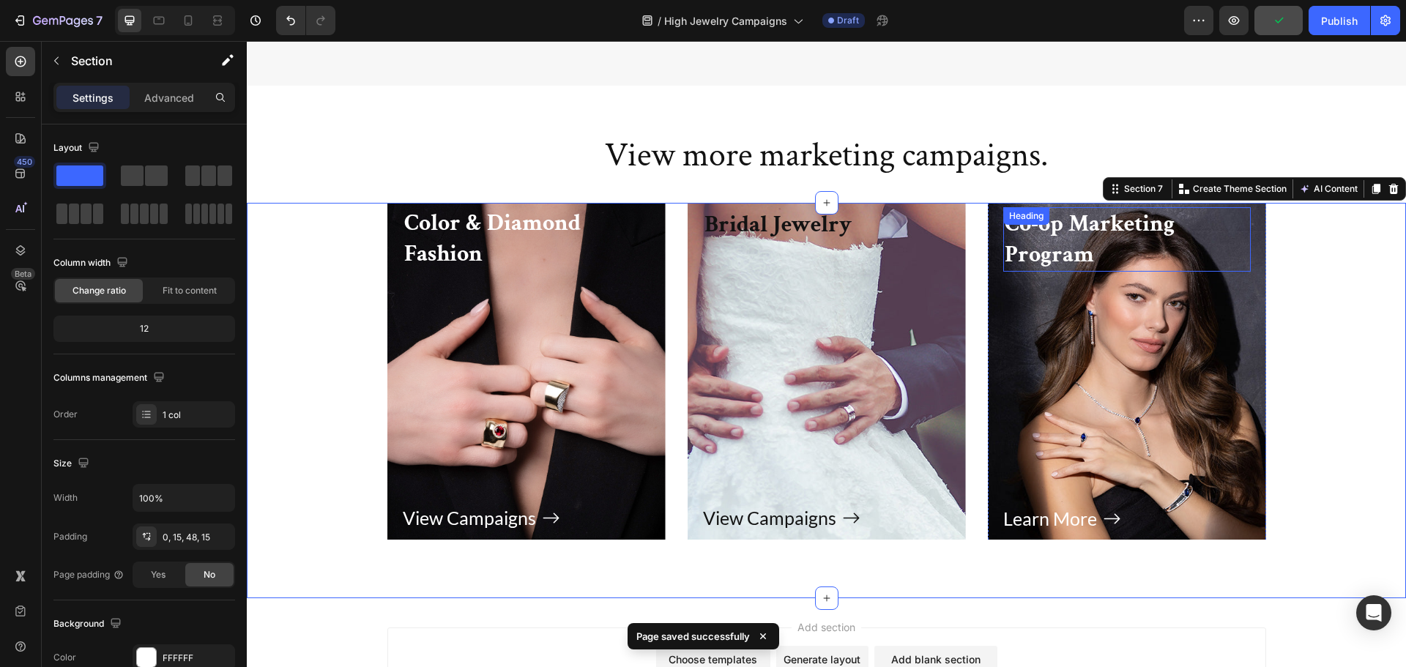
scroll to position [5328, 0]
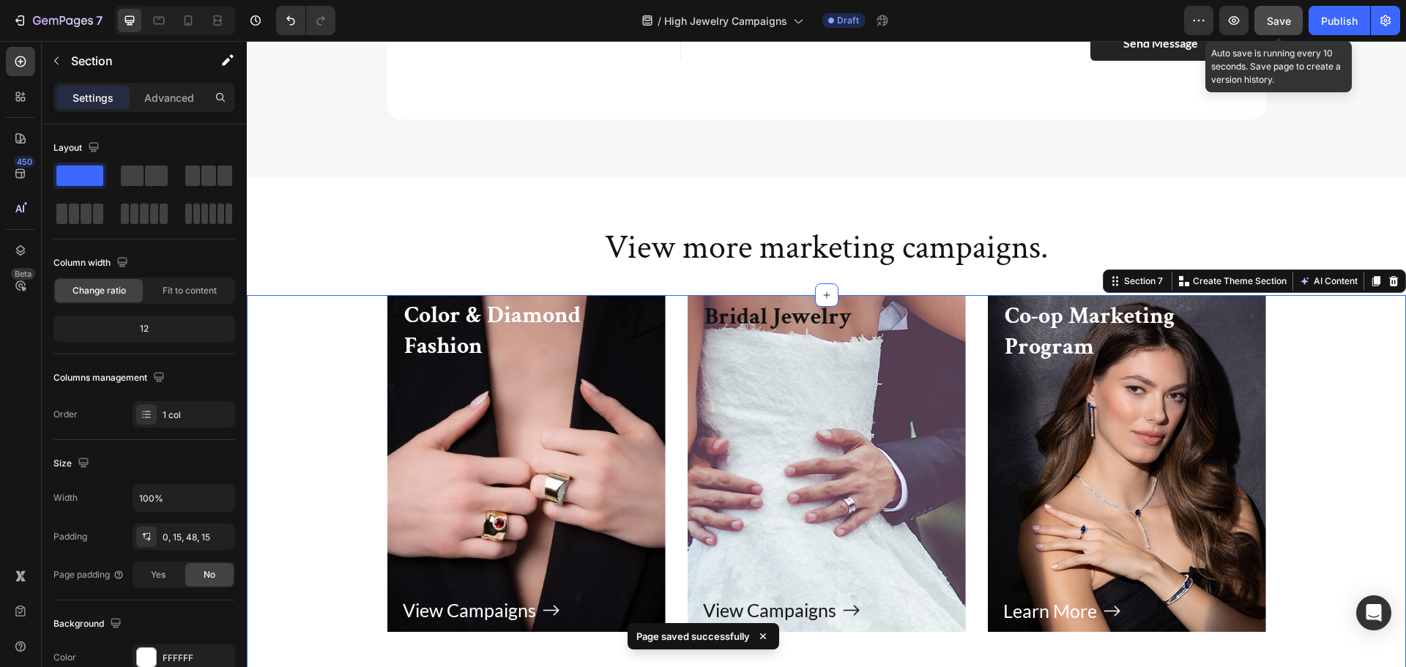
click at [1292, 22] on button "Save" at bounding box center [1278, 20] width 48 height 29
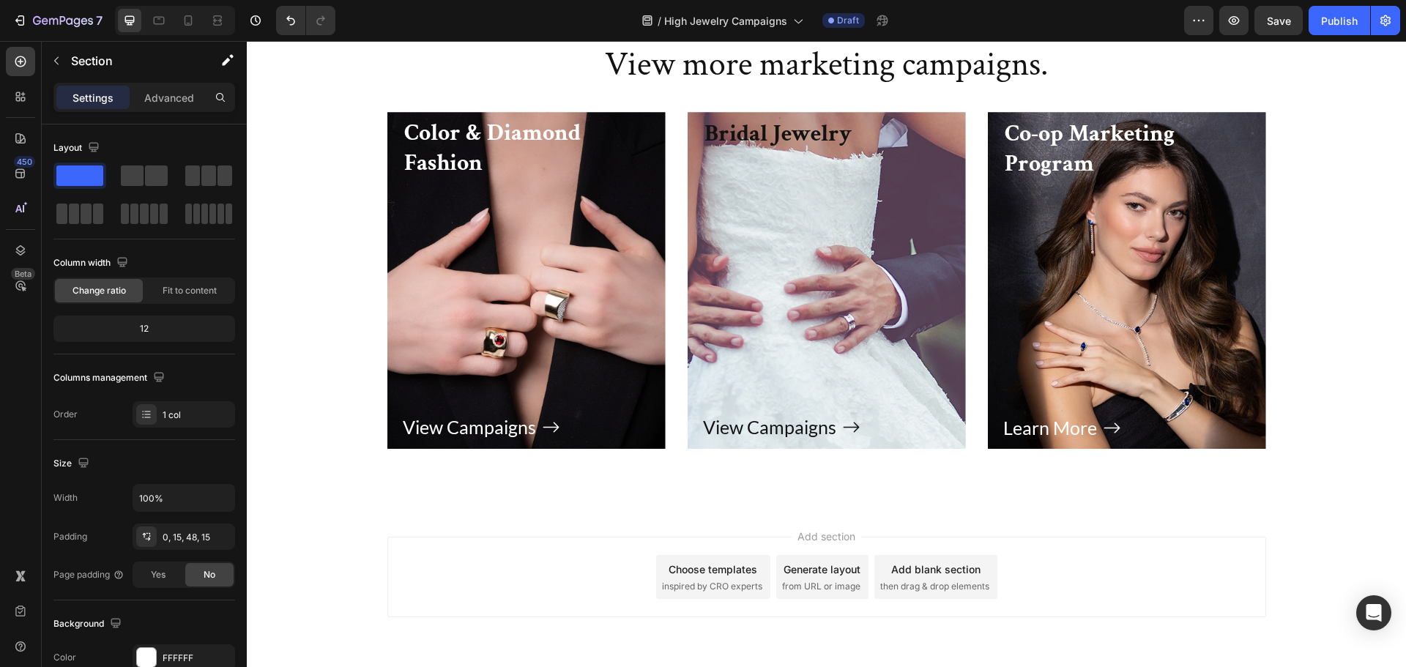
scroll to position [4994, 0]
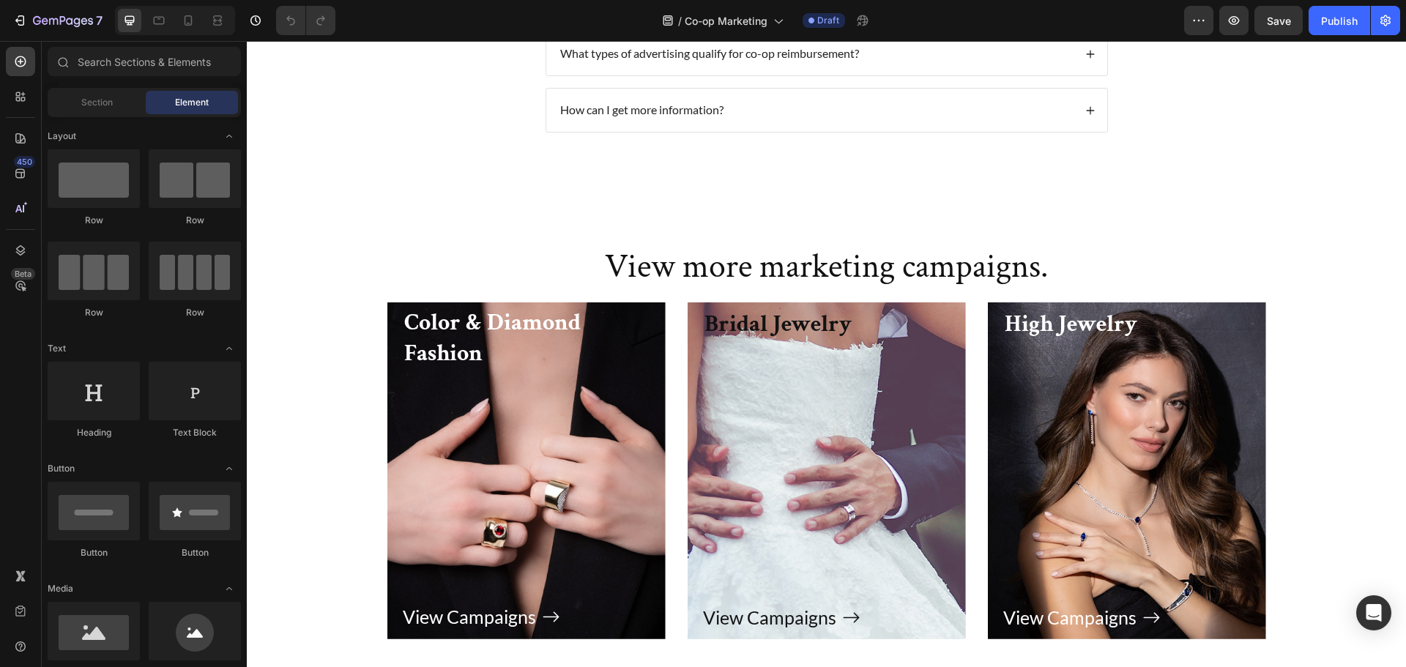
scroll to position [2837, 0]
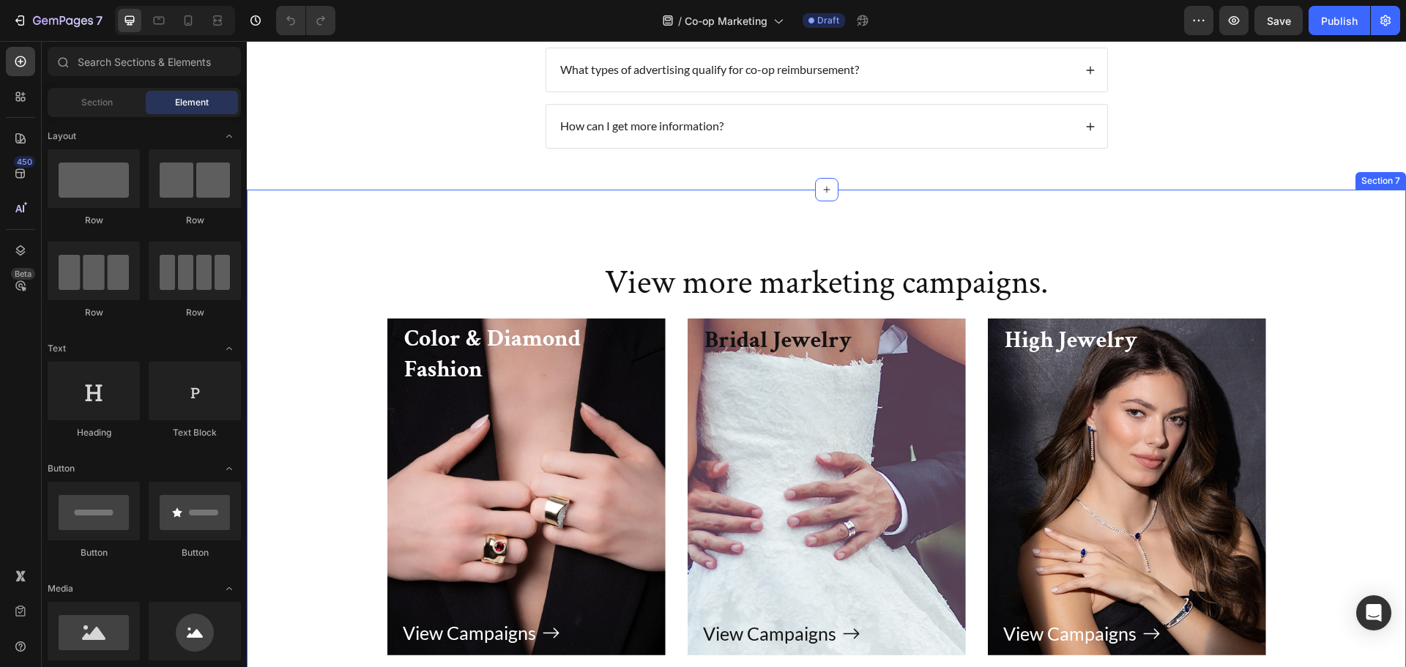
click at [715, 197] on div "View more marketing campaigns. Heading Row Color & Diamond Fashion Heading View…" at bounding box center [826, 446] width 1159 height 513
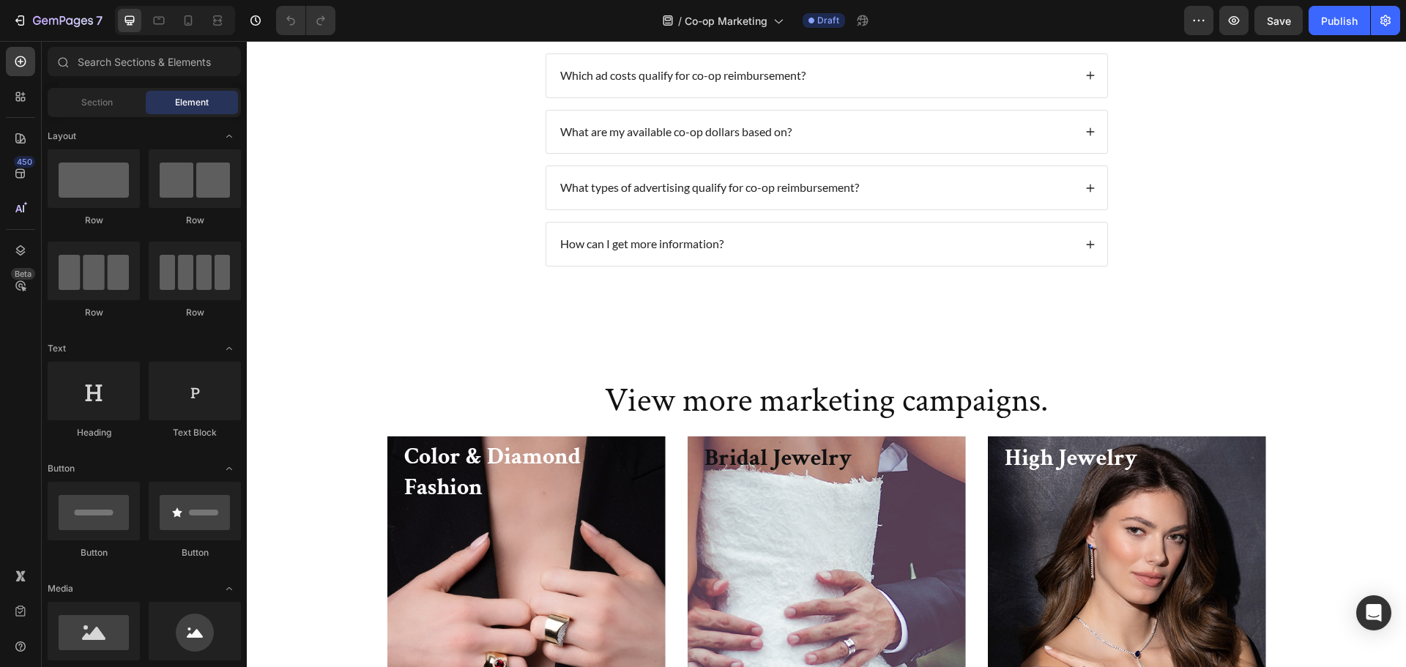
scroll to position [2638, 0]
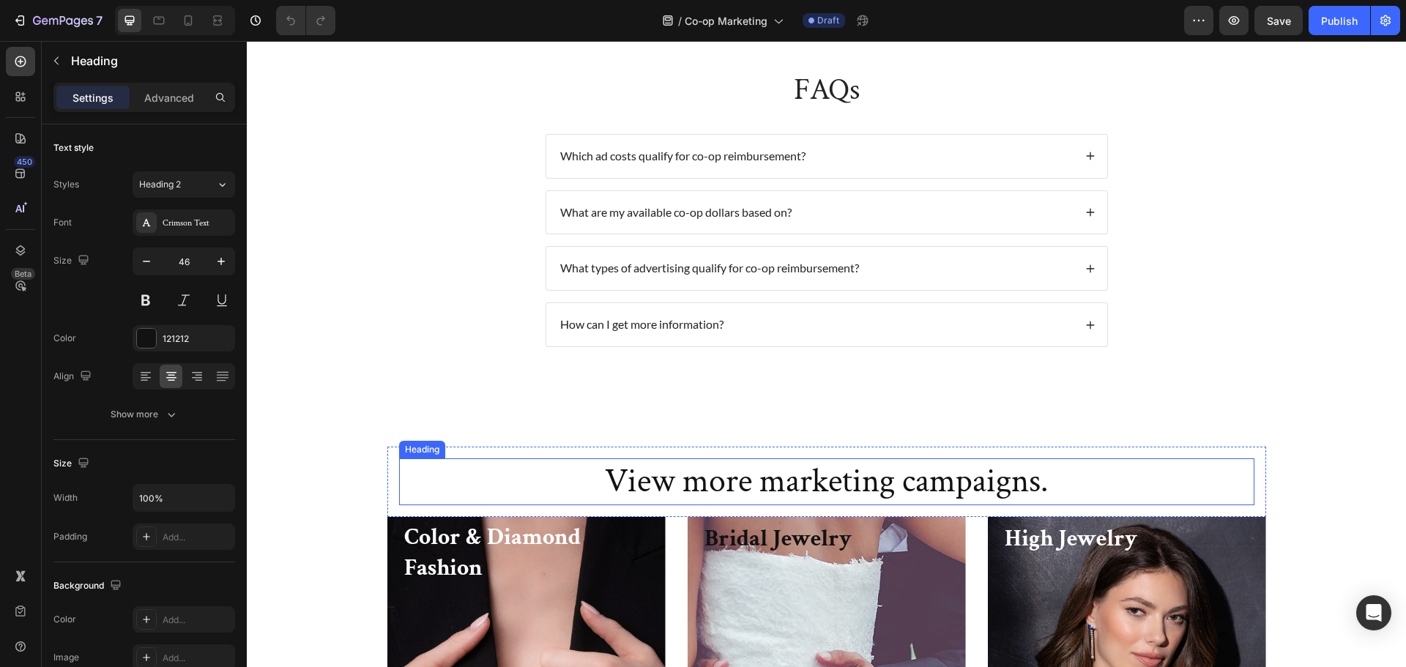
click at [699, 477] on h2 "View more marketing campaigns." at bounding box center [826, 481] width 855 height 47
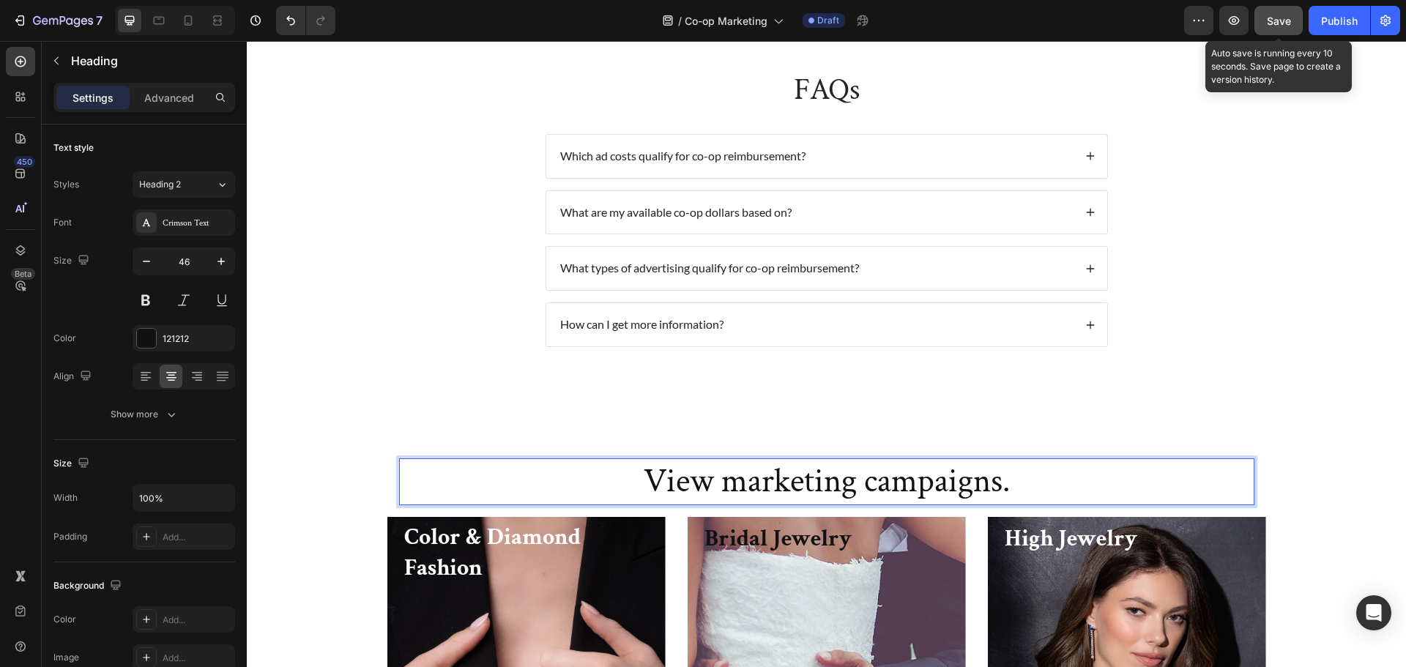
drag, startPoint x: 1272, startPoint y: 27, endPoint x: 1007, endPoint y: 59, distance: 267.0
click at [1272, 27] on div "Save" at bounding box center [1279, 20] width 24 height 15
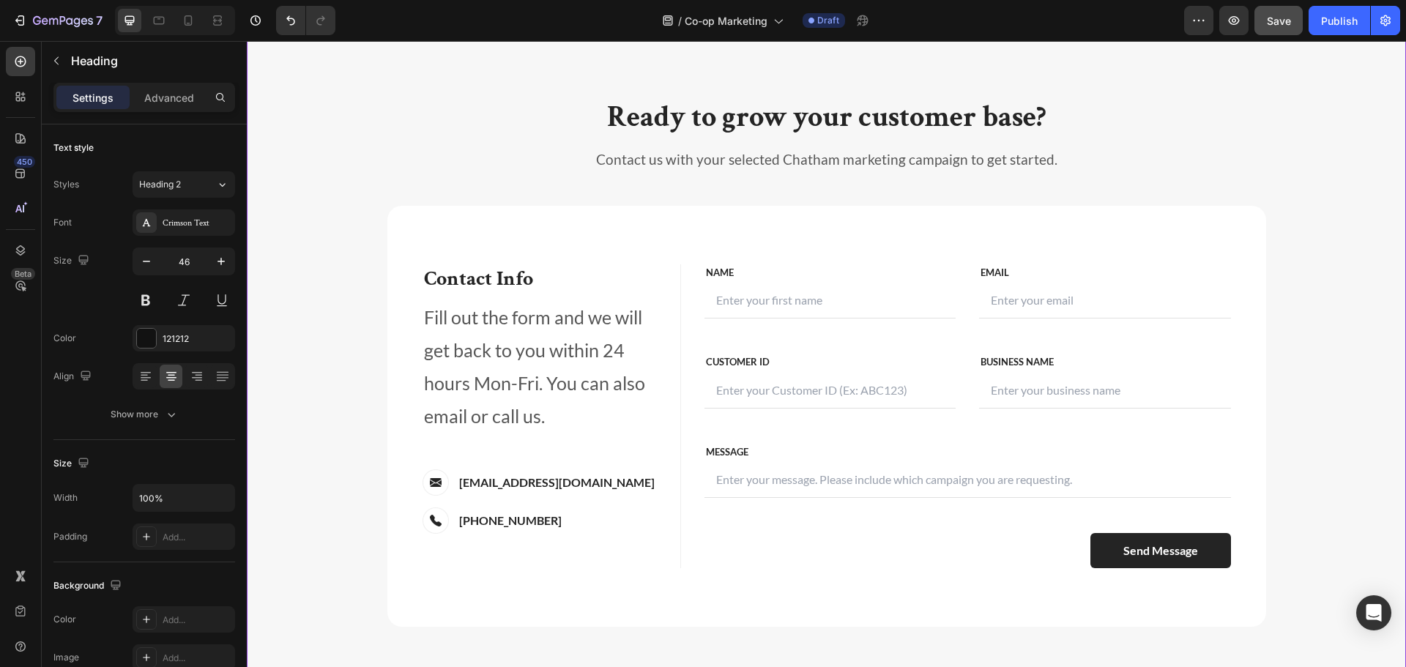
scroll to position [3411, 0]
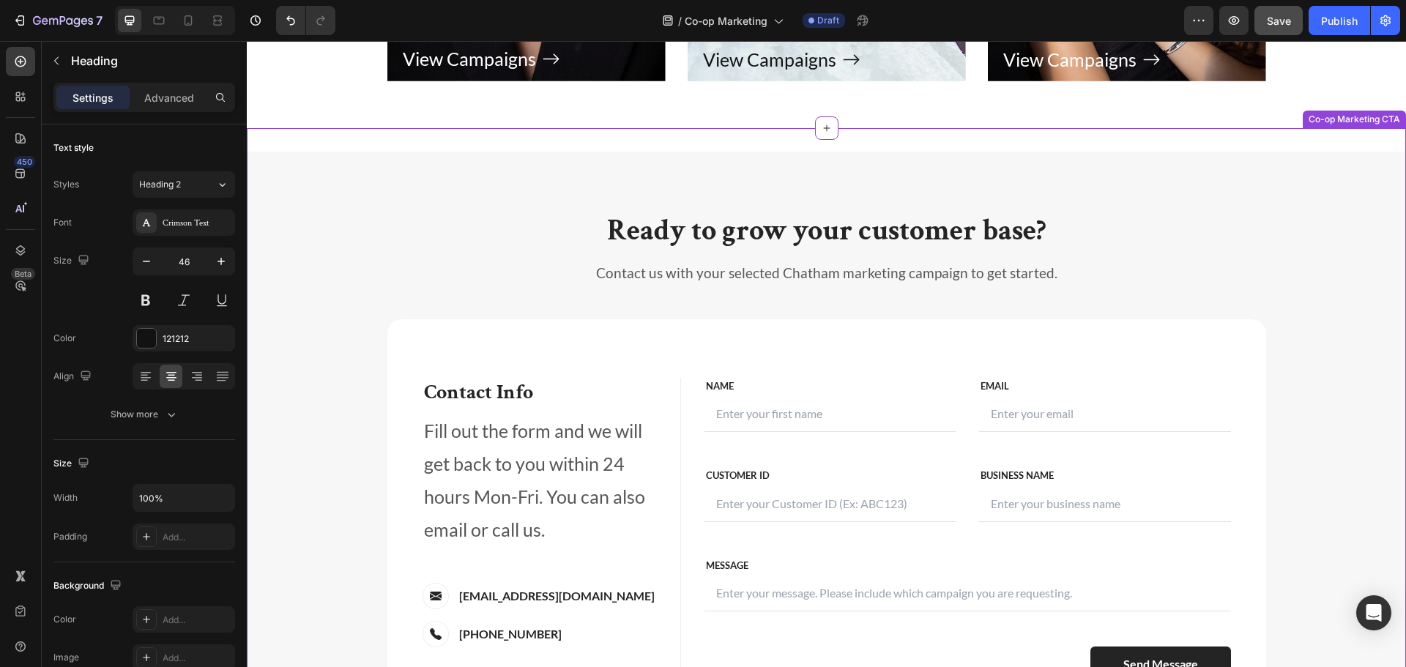
click at [1173, 240] on h2 "Ready to grow your customer base?" at bounding box center [826, 230] width 879 height 41
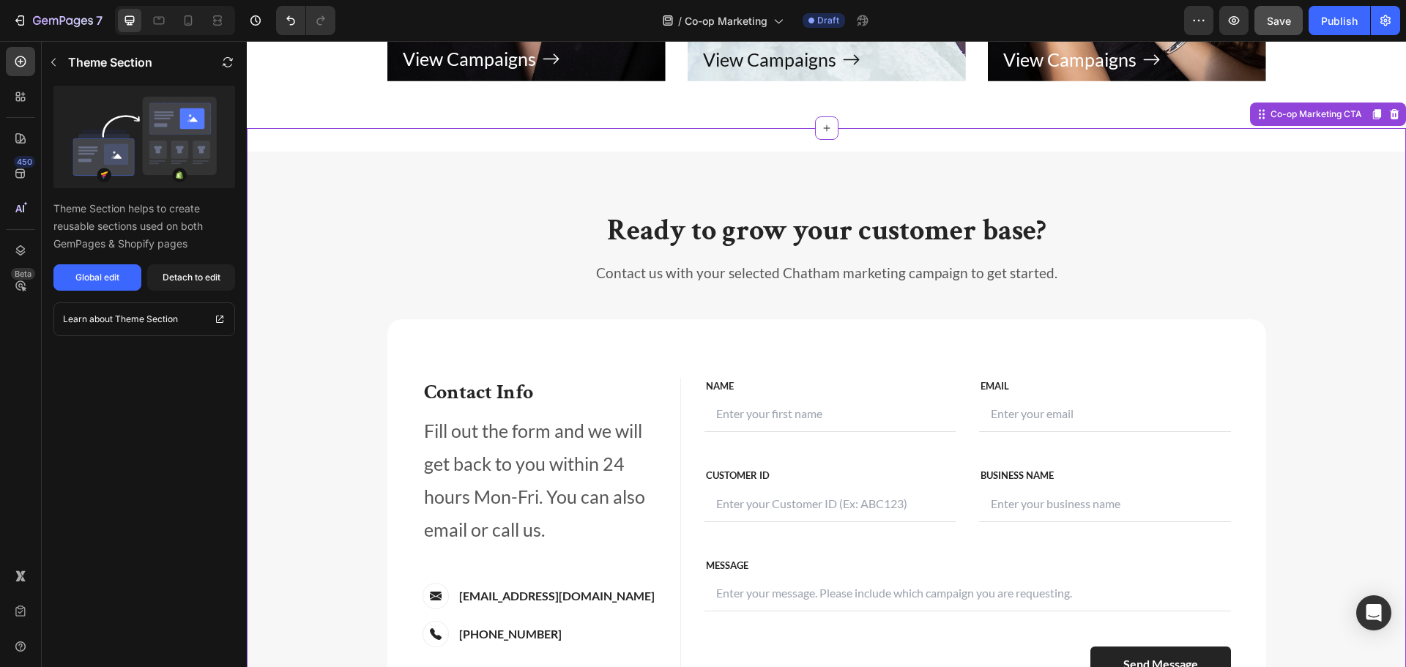
click at [763, 234] on h2 "Ready to grow your customer base?" at bounding box center [826, 230] width 879 height 41
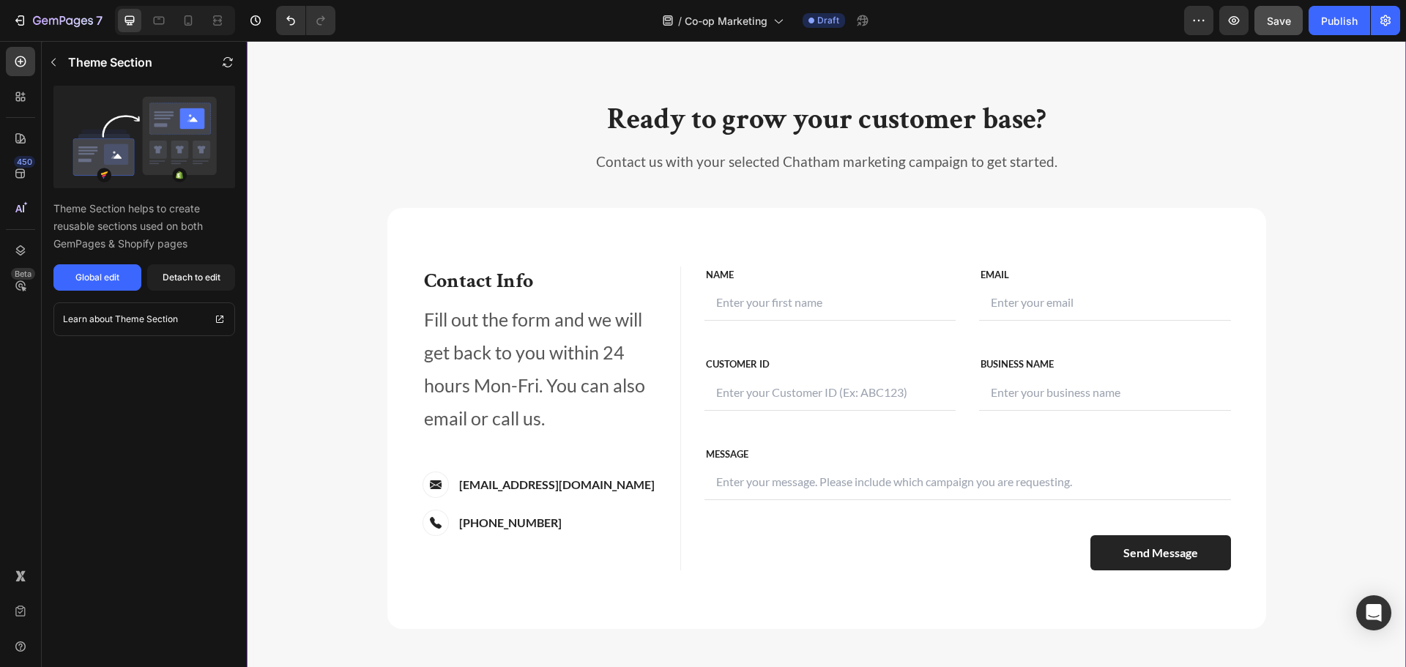
scroll to position [3338, 0]
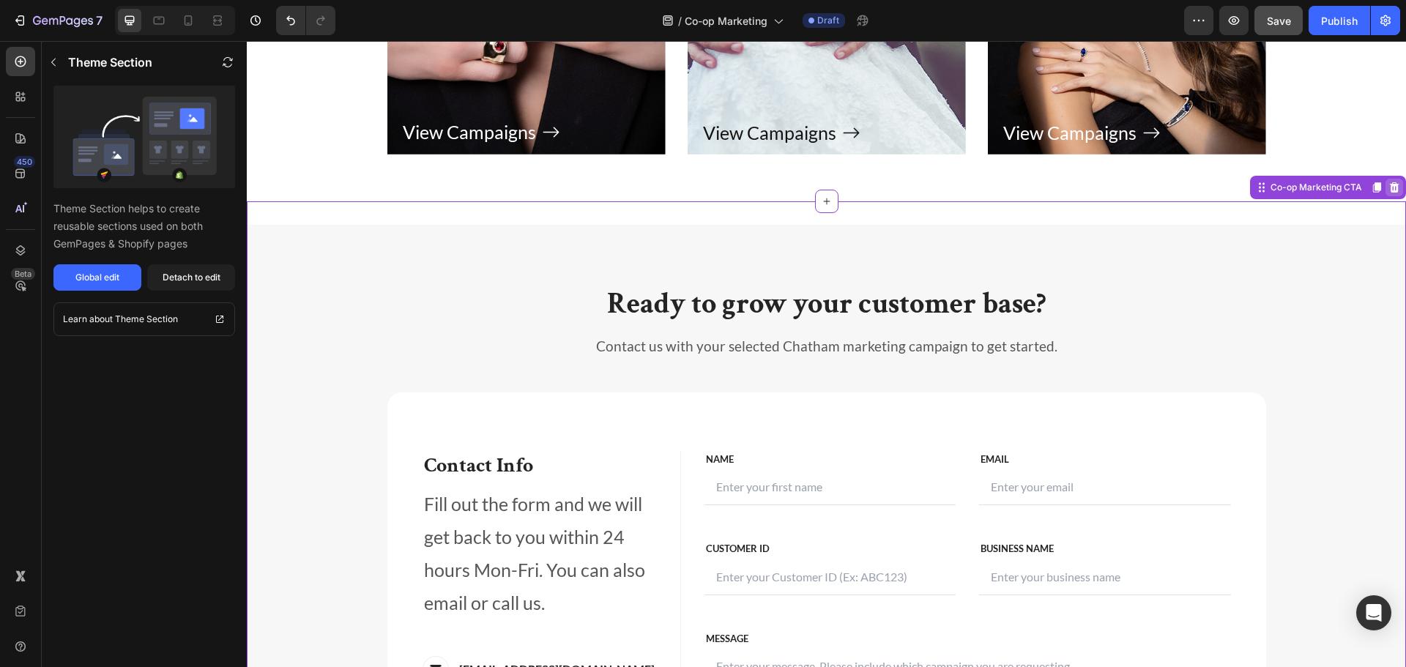
click at [1390, 187] on icon at bounding box center [1395, 187] width 10 height 10
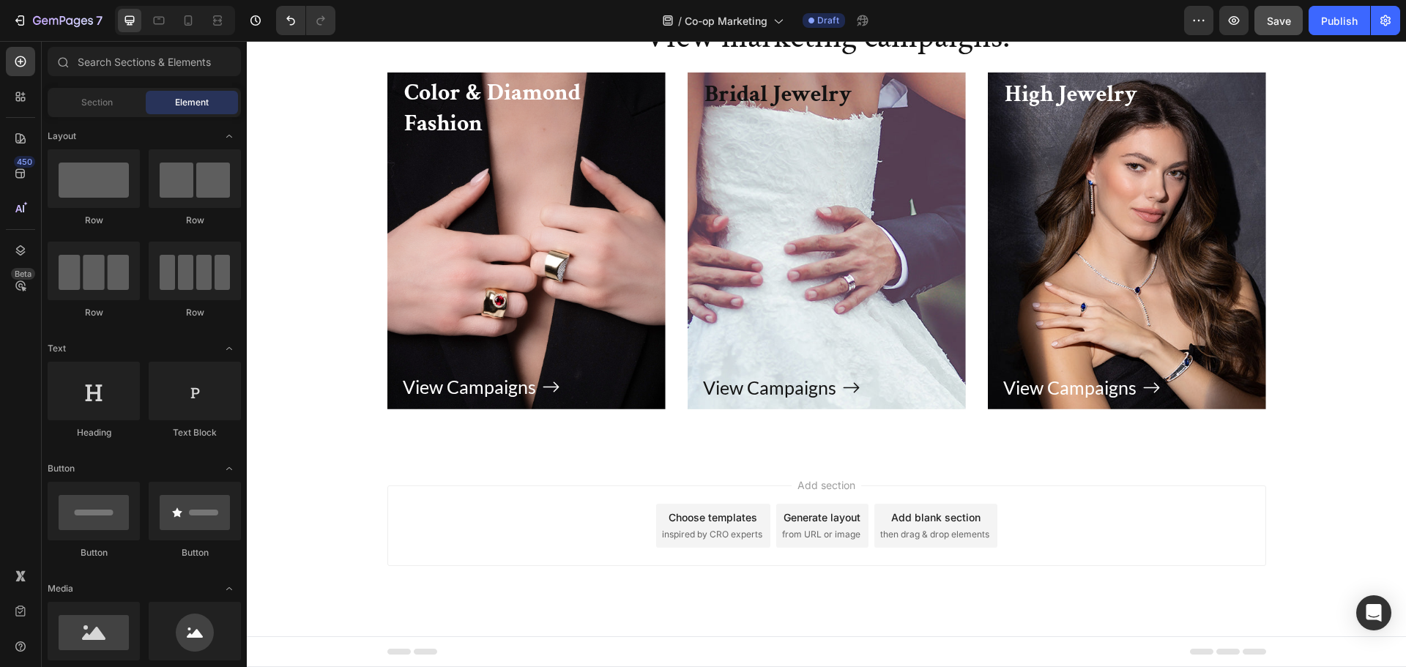
scroll to position [3083, 0]
click at [1280, 21] on span "Save" at bounding box center [1279, 21] width 24 height 12
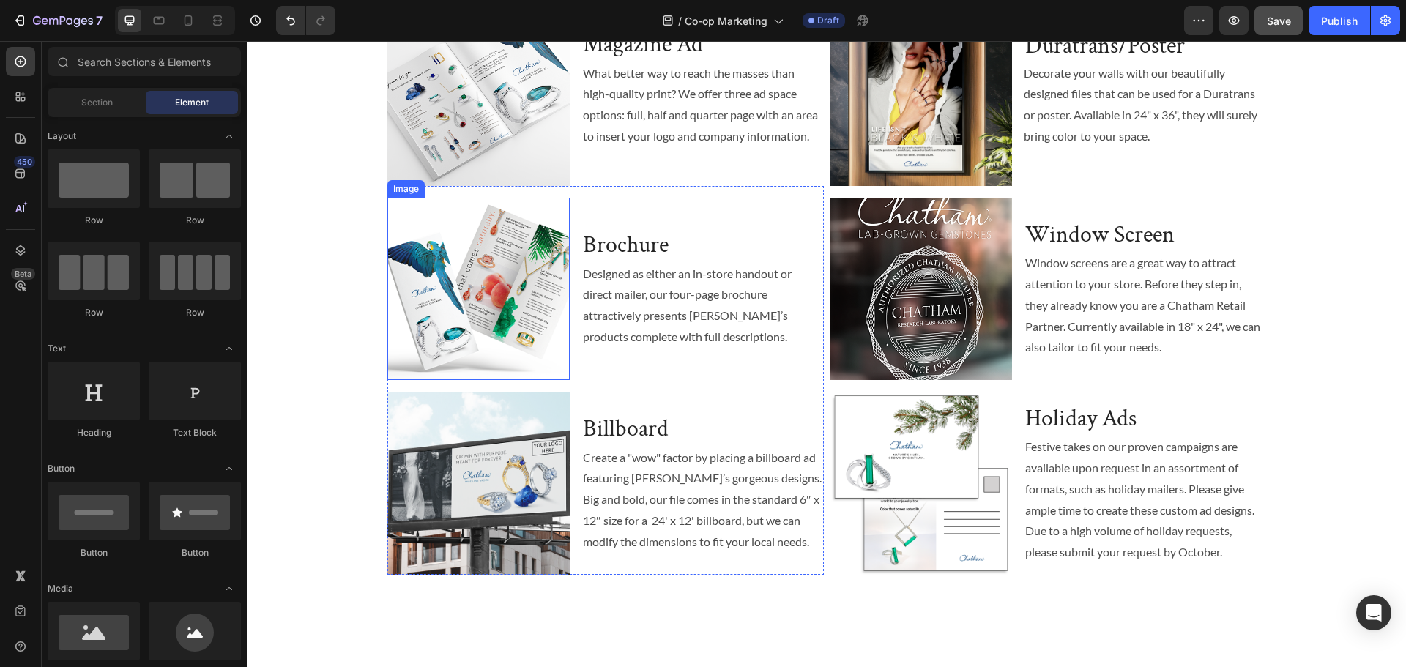
scroll to position [1911, 0]
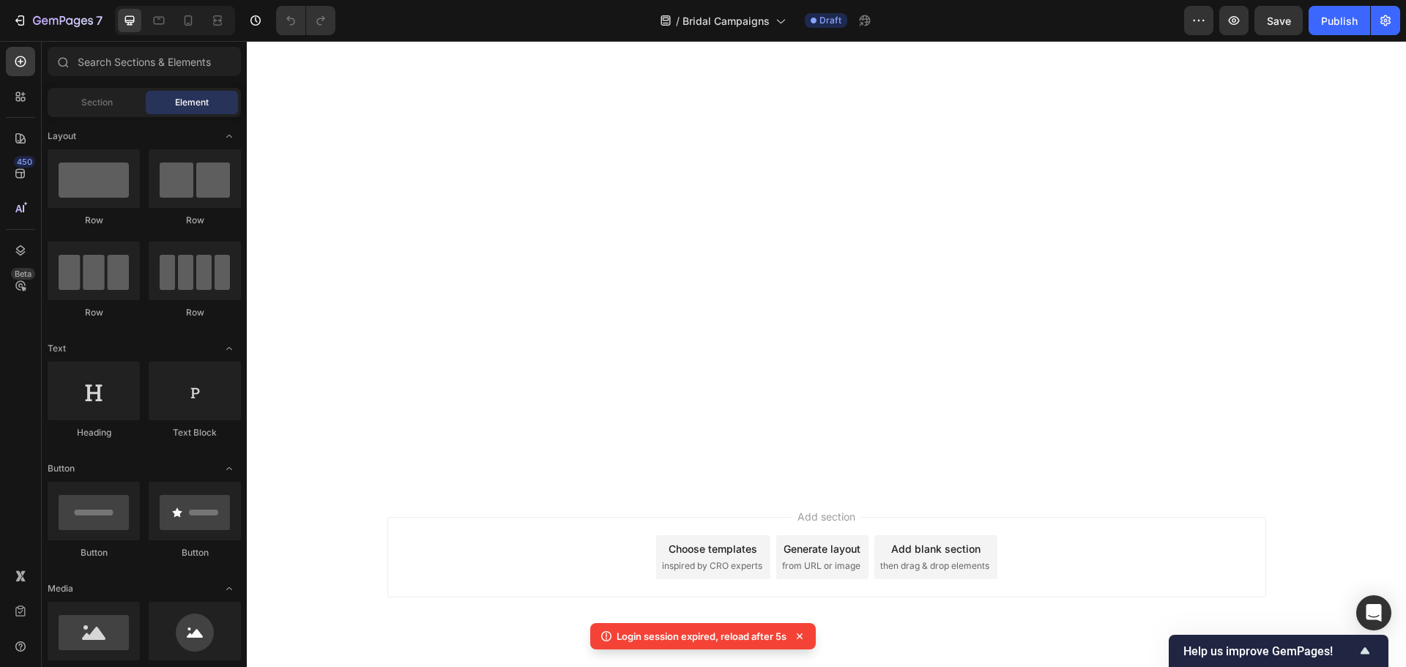
scroll to position [3149, 0]
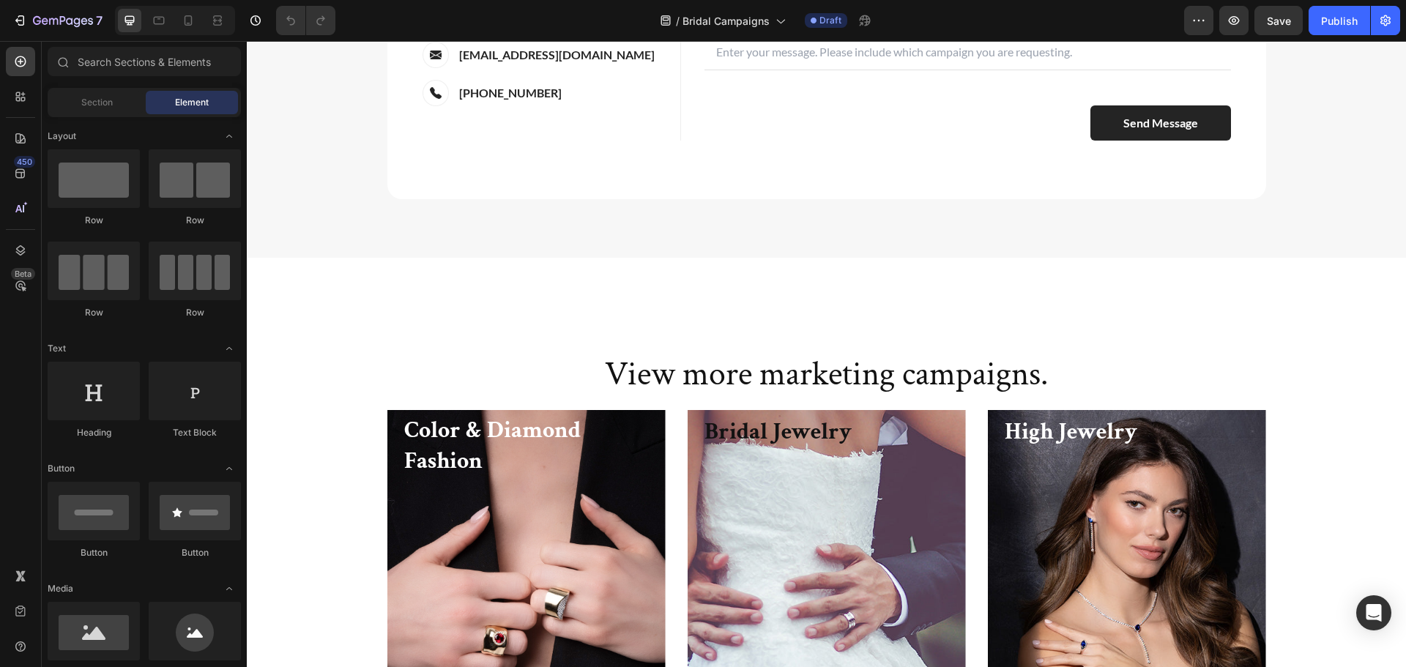
scroll to position [3222, 0]
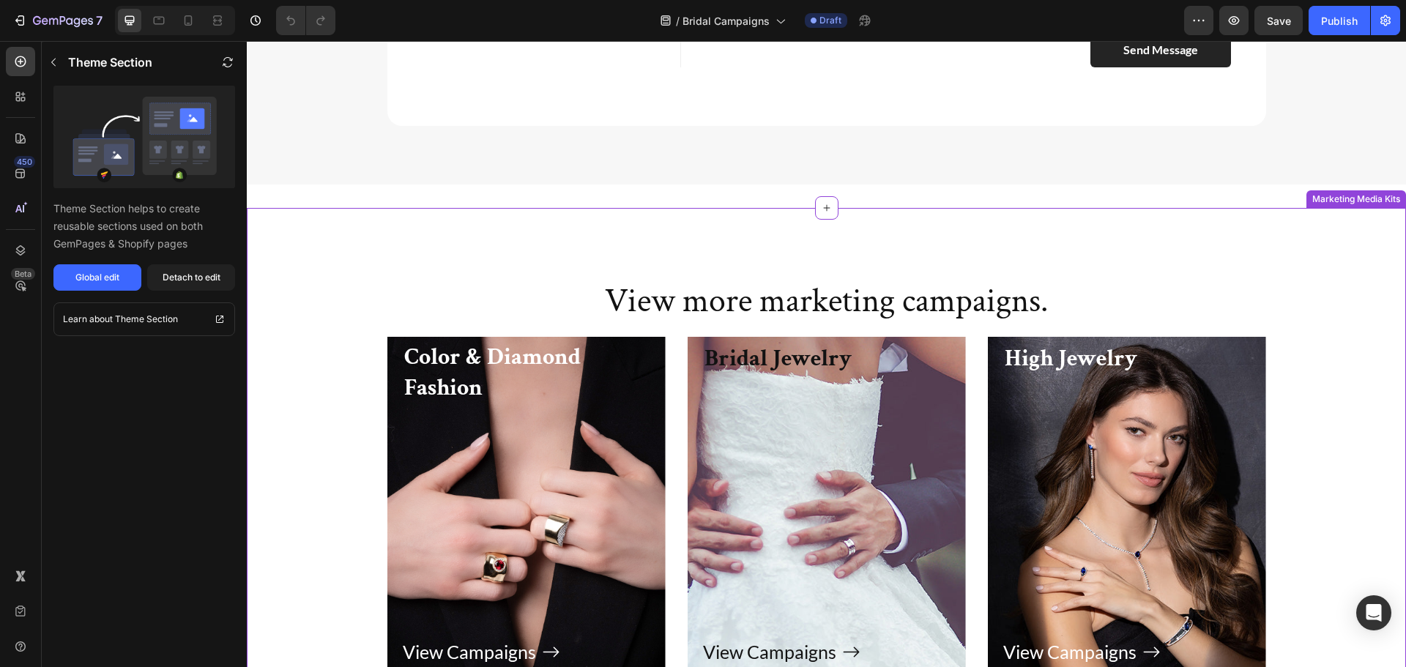
click at [772, 268] on div "View more marketing campaigns. Heading Row" at bounding box center [826, 302] width 879 height 70
click at [676, 335] on div "View more marketing campaigns. Heading Row" at bounding box center [826, 302] width 879 height 70
click at [701, 313] on h2 "View more marketing campaigns." at bounding box center [826, 301] width 855 height 47
click at [695, 239] on div "View more marketing campaigns. Heading Row Color & Diamond Fashion Heading View…" at bounding box center [826, 464] width 1159 height 513
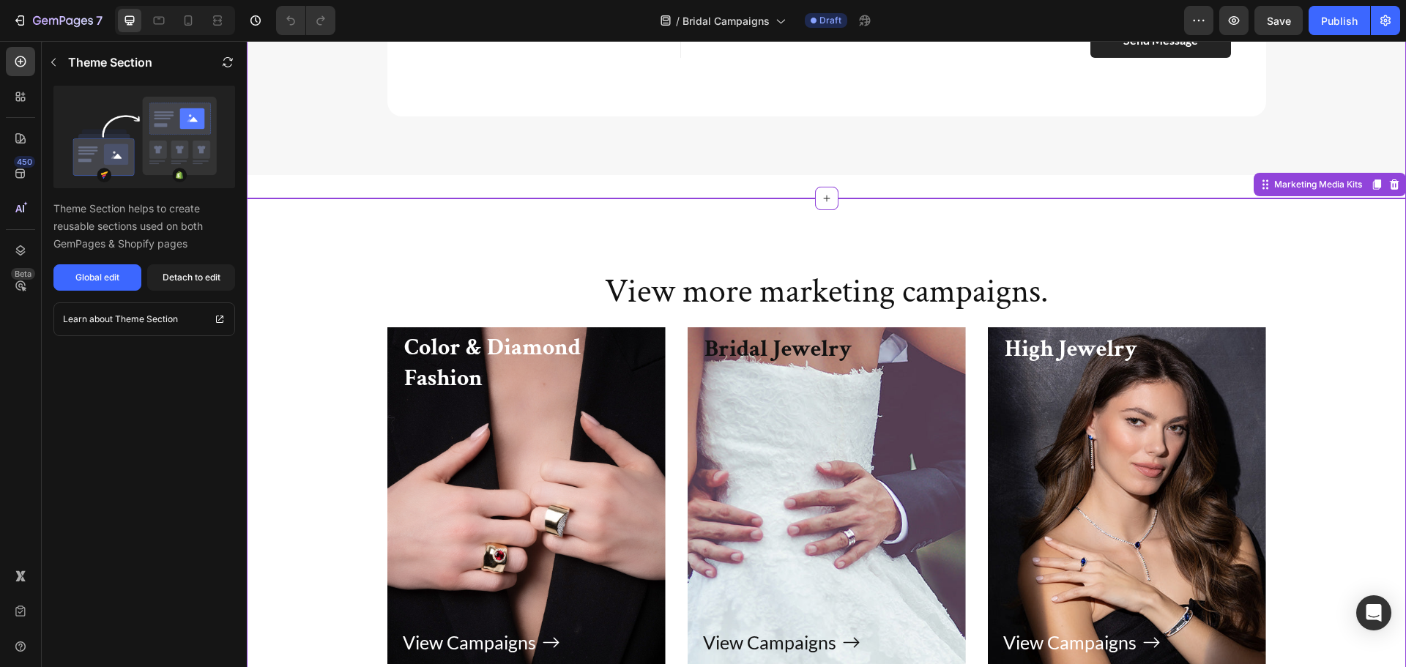
scroll to position [3295, 0]
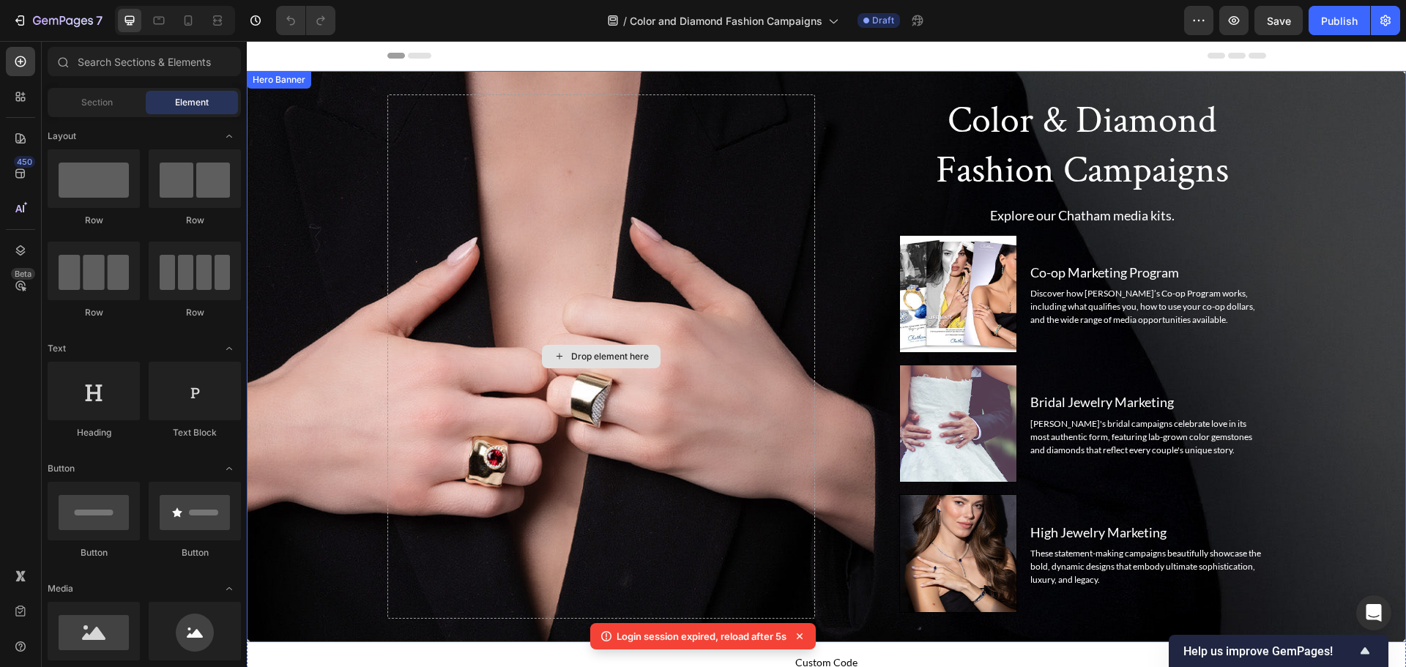
scroll to position [439, 0]
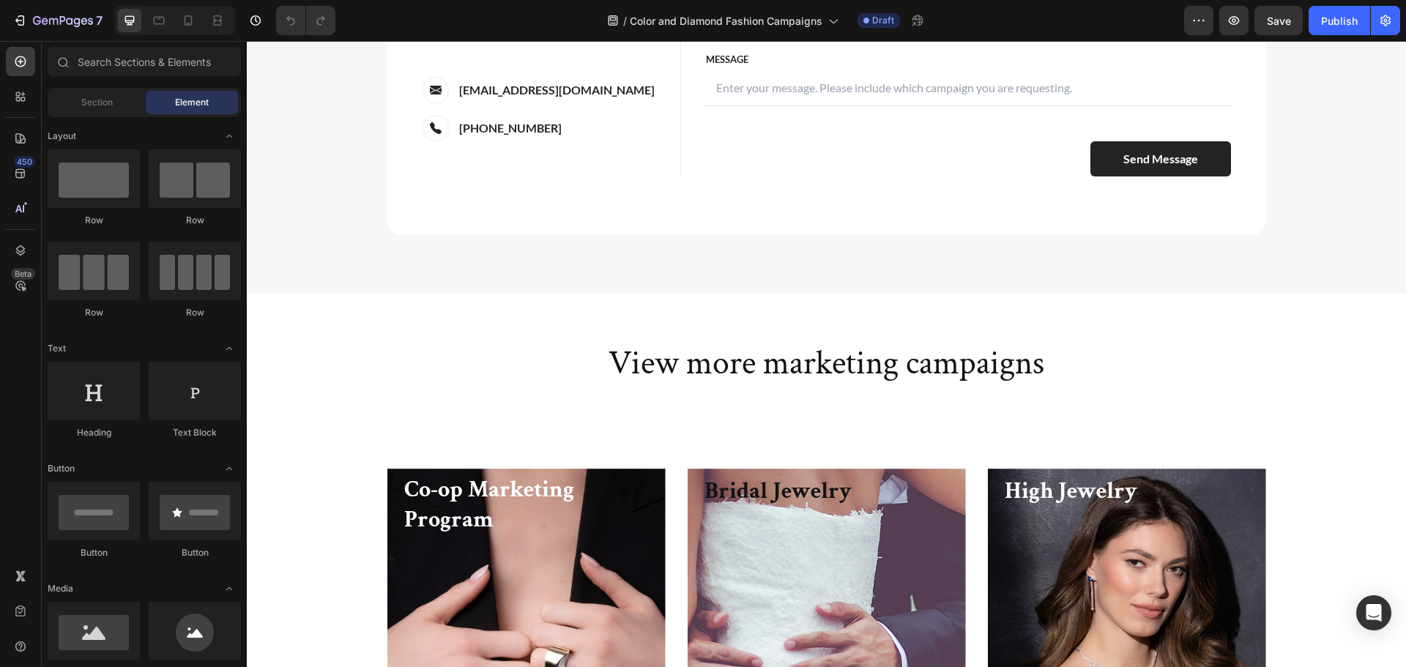
scroll to position [7469, 0]
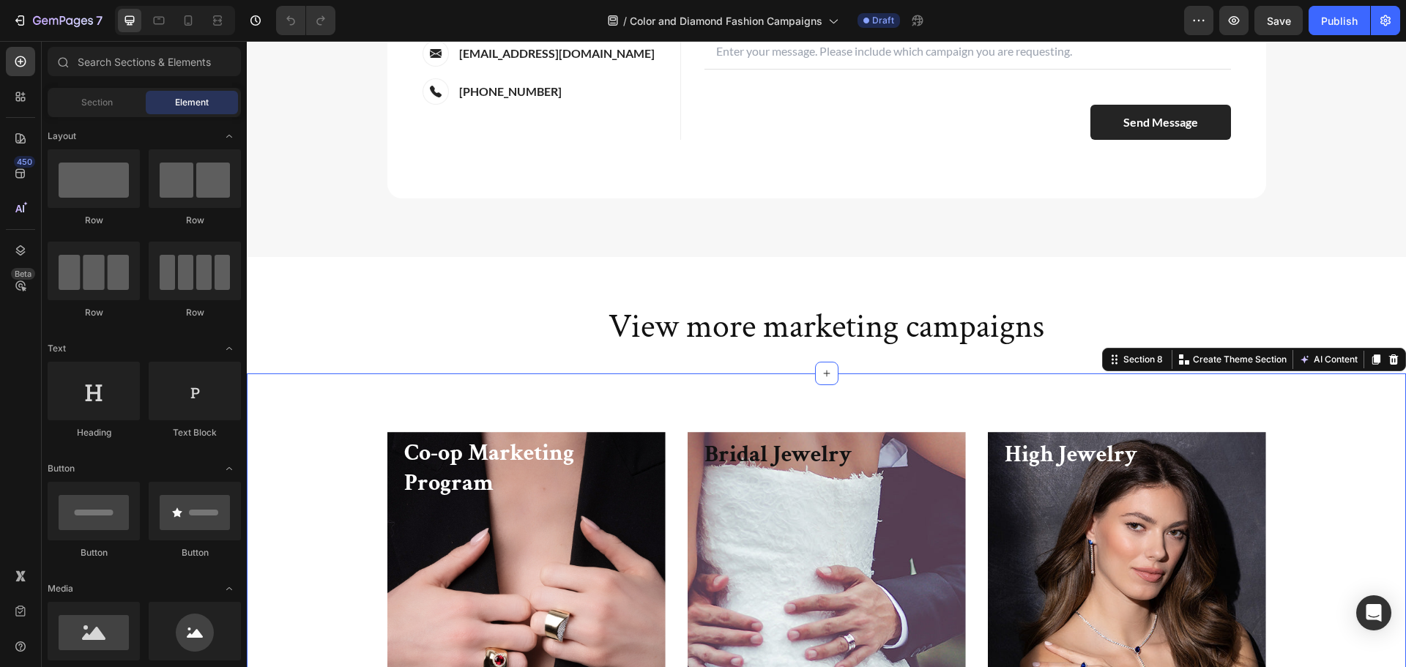
click at [705, 376] on div "Co-op Marketing Program Heading Learn More Button Row Hero Banner Bridal Jewelr…" at bounding box center [826, 600] width 1159 height 454
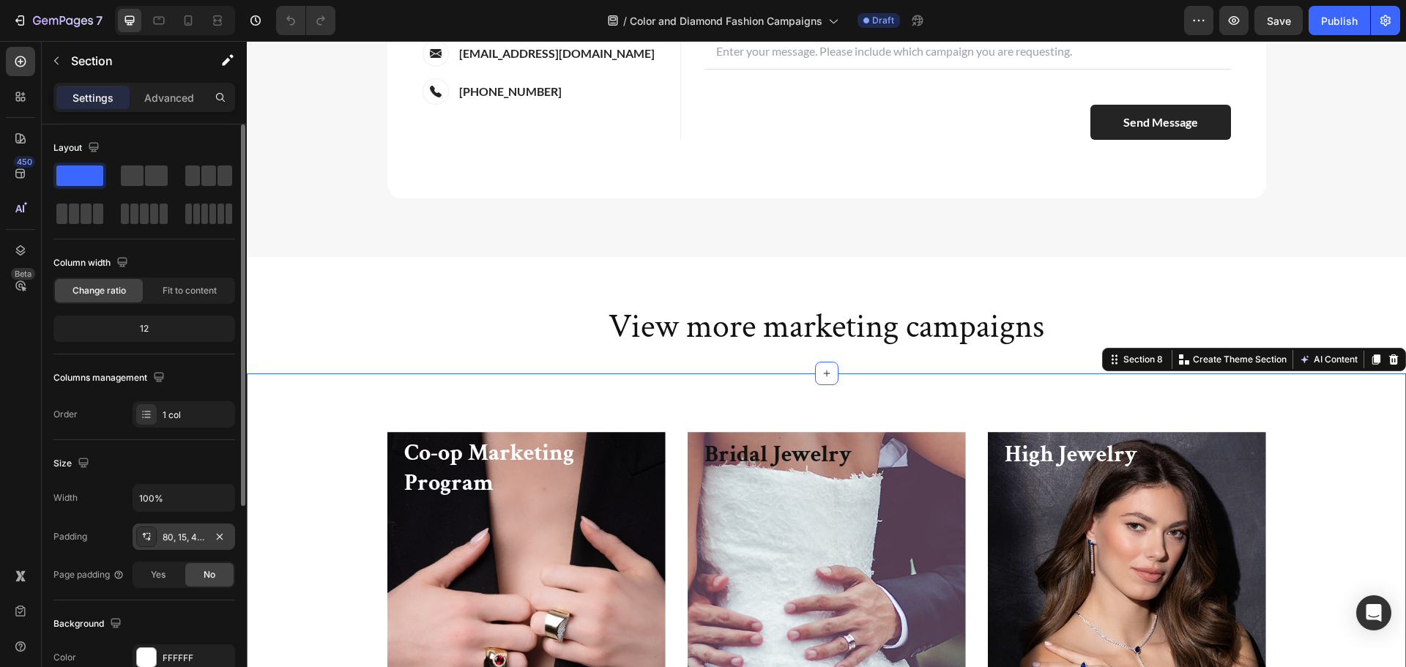
click at [196, 531] on div "80, 15, 48, 15" at bounding box center [184, 537] width 42 height 13
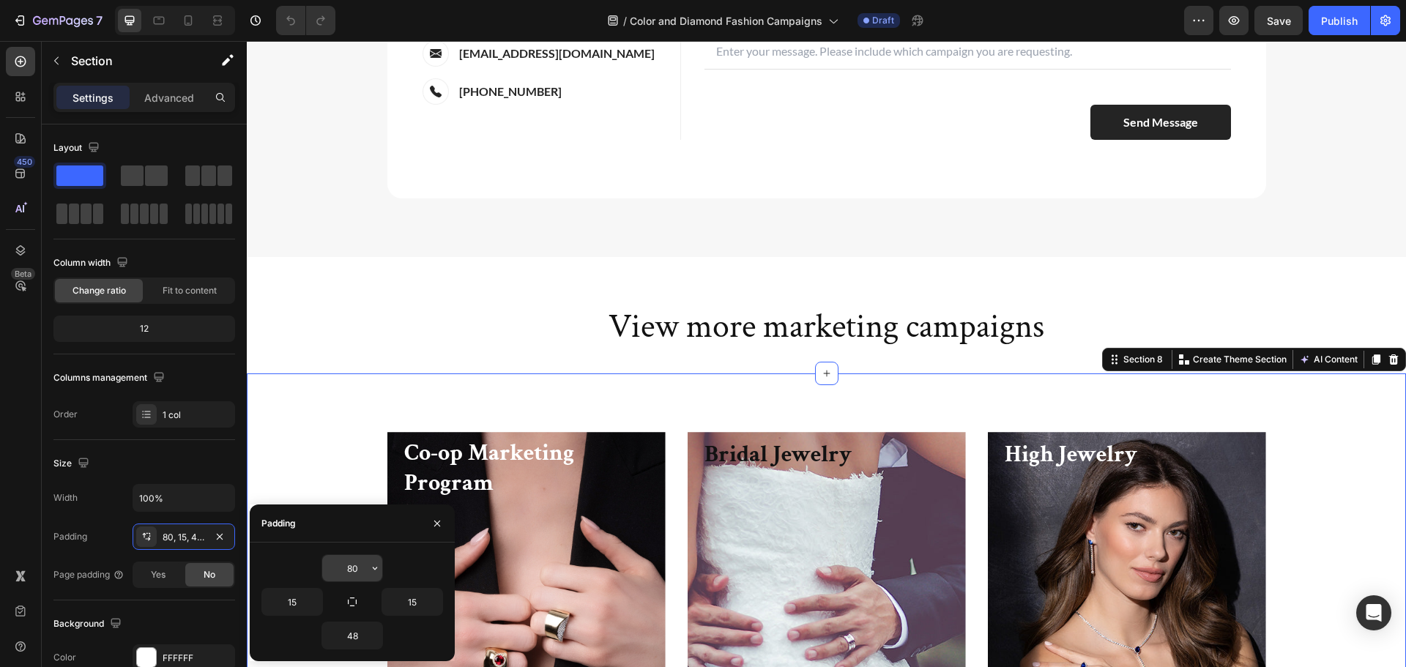
click at [352, 561] on input "80" at bounding box center [352, 568] width 60 height 26
type input "0"
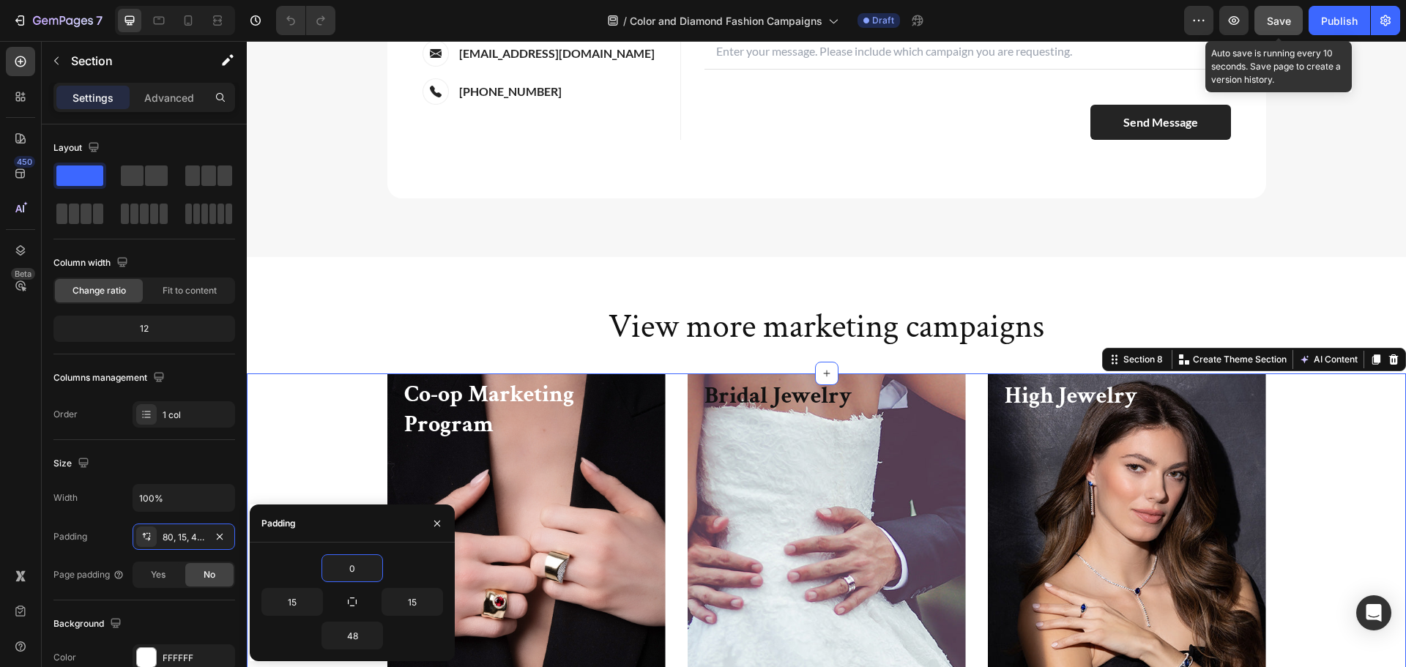
click at [1278, 13] on div "Save" at bounding box center [1279, 20] width 24 height 15
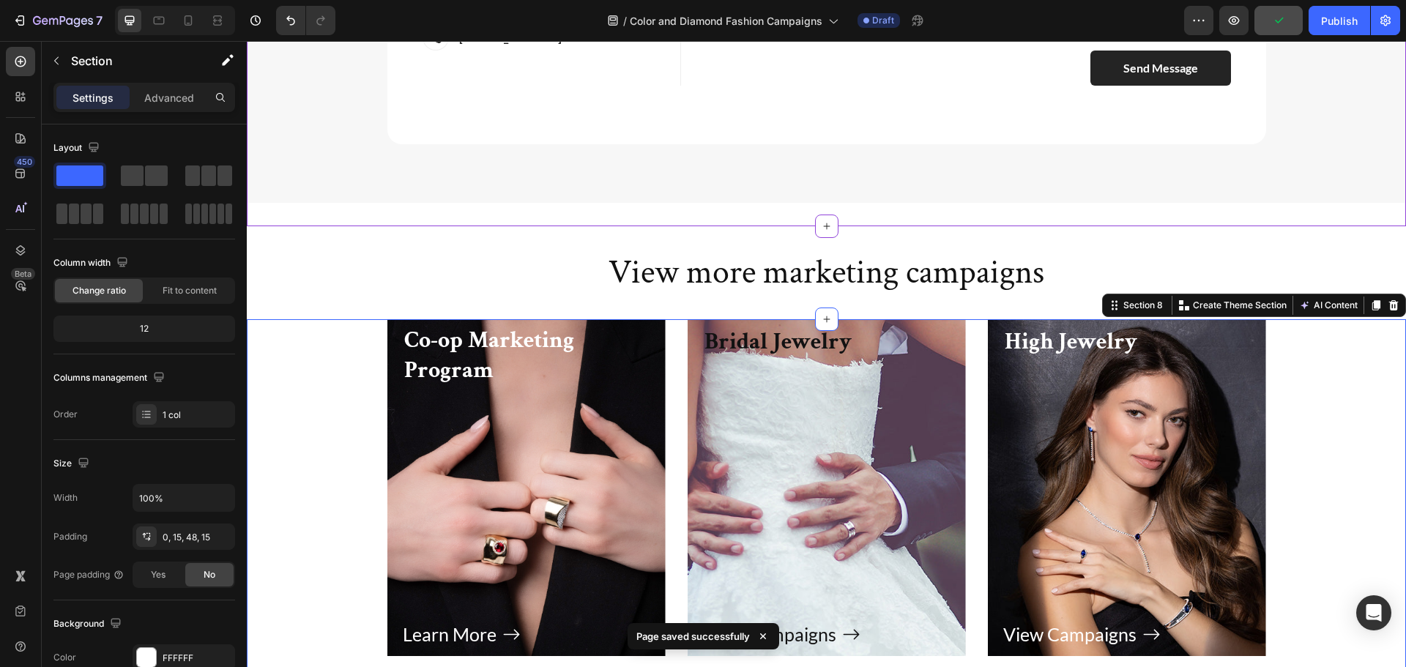
scroll to position [7615, 0]
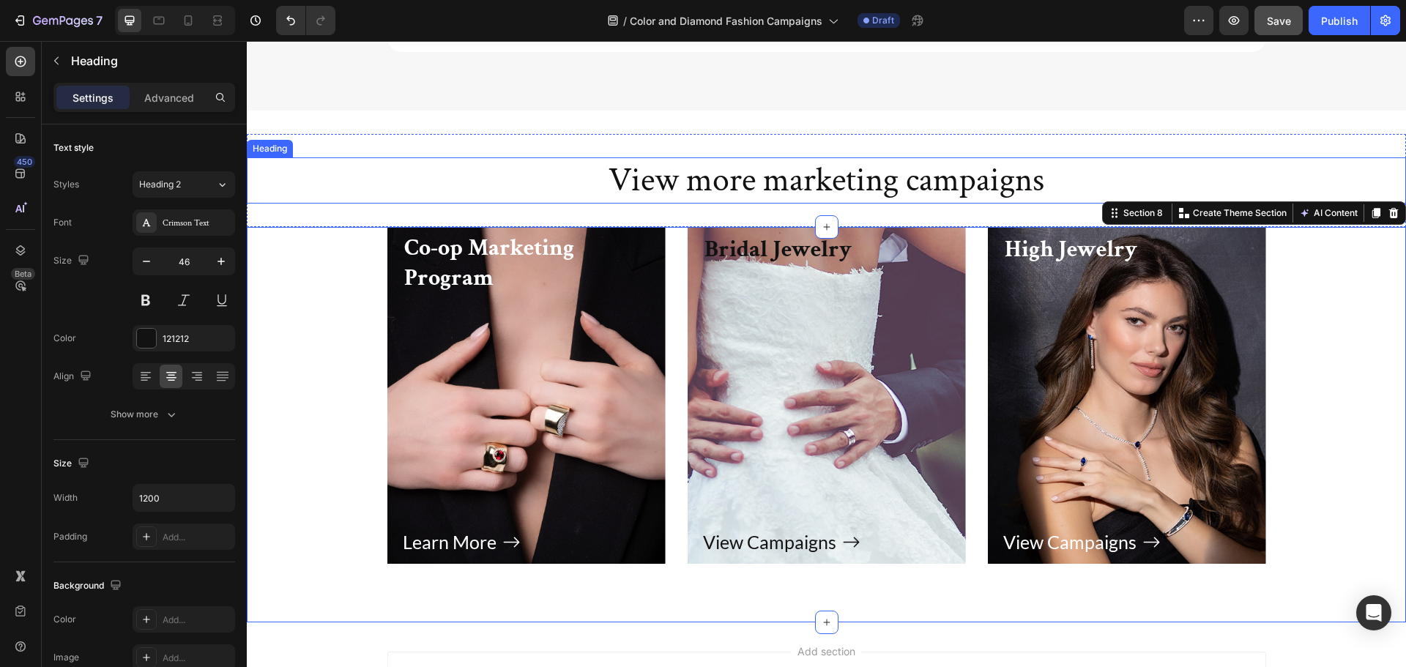
click at [932, 179] on h2 "View more marketing campaigns" at bounding box center [826, 180] width 879 height 47
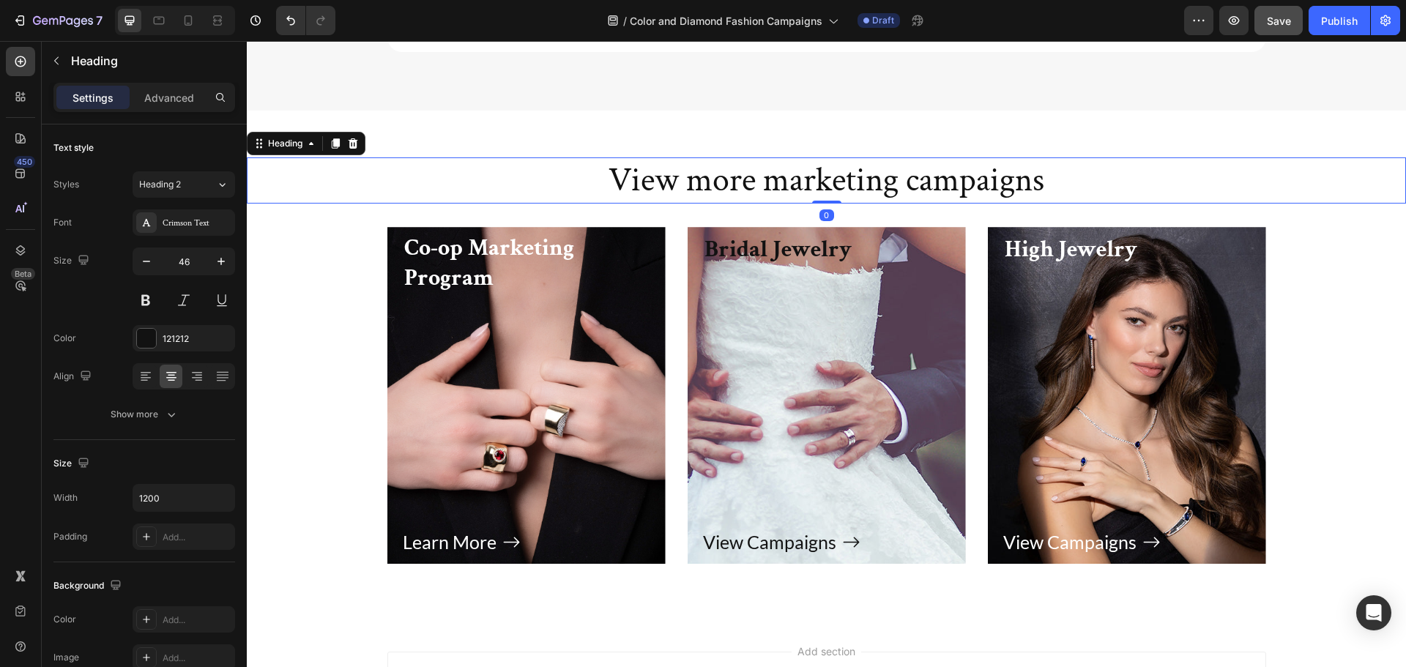
click at [932, 179] on h2 "View more marketing campaigns" at bounding box center [826, 180] width 879 height 47
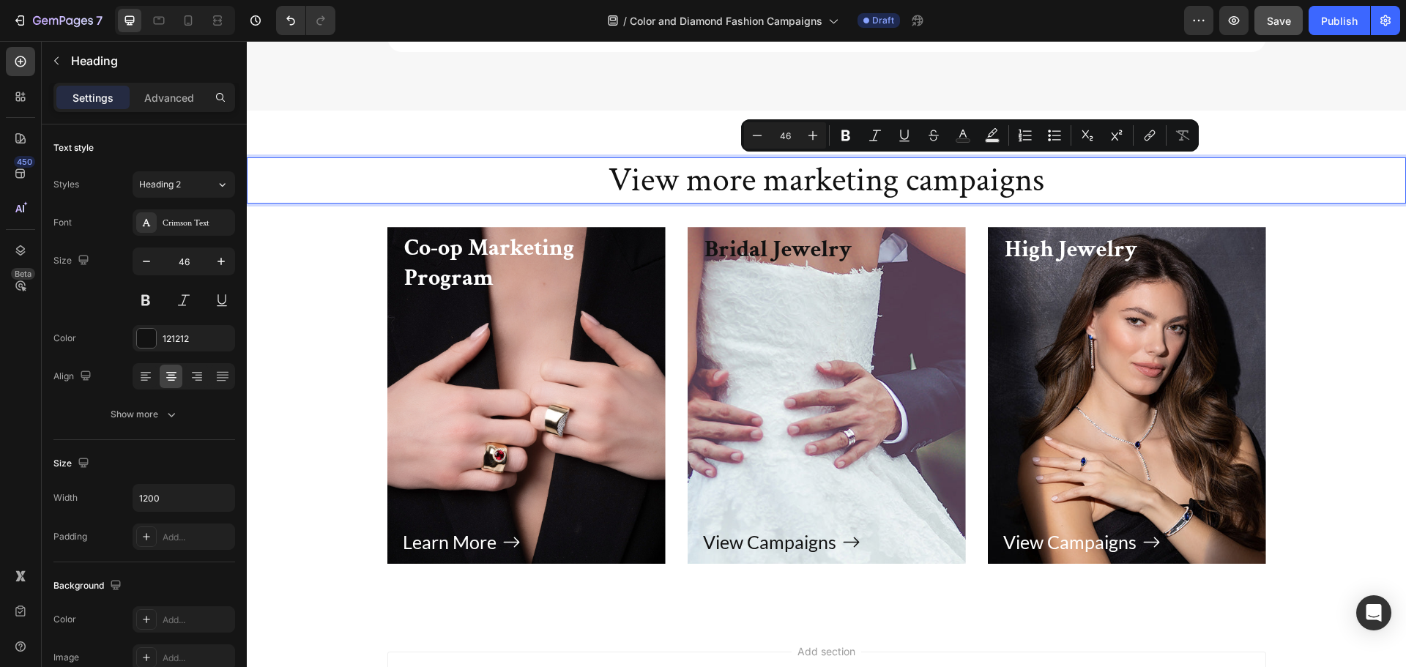
click at [1084, 176] on p "View more marketing campaigns" at bounding box center [827, 181] width 876 height 44
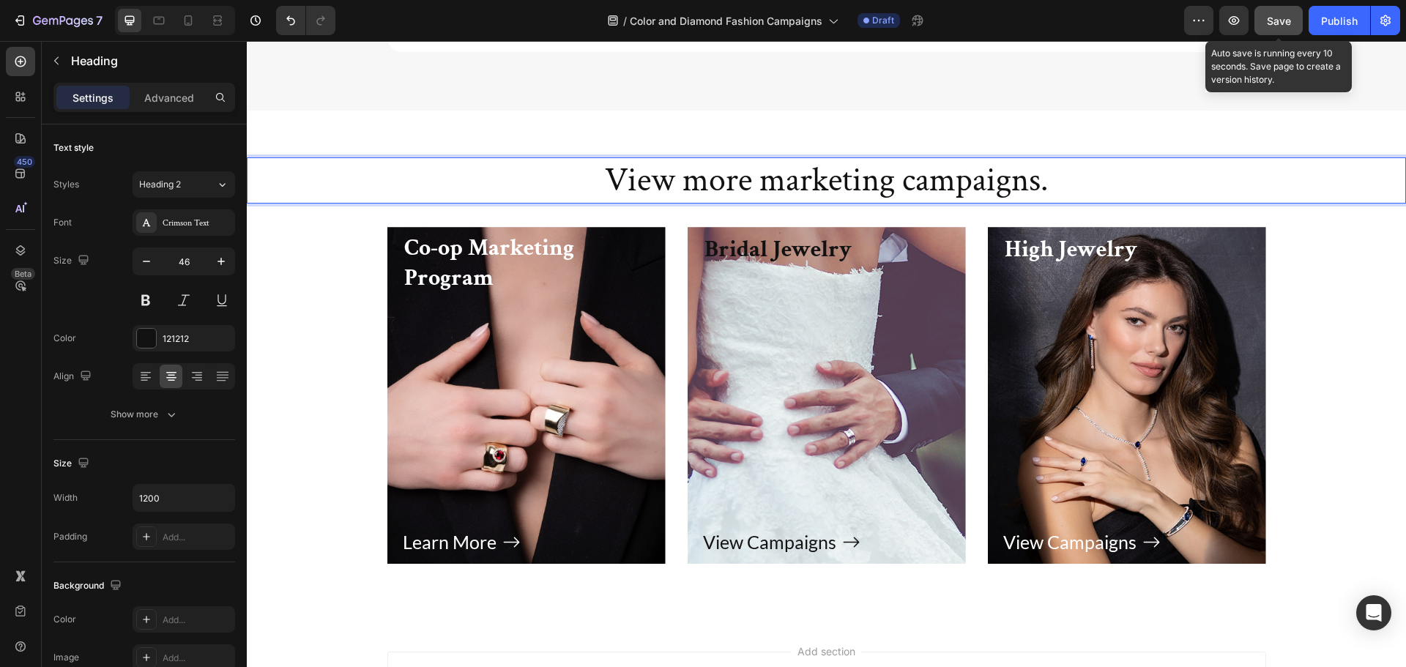
click at [1296, 23] on button "Save" at bounding box center [1278, 20] width 48 height 29
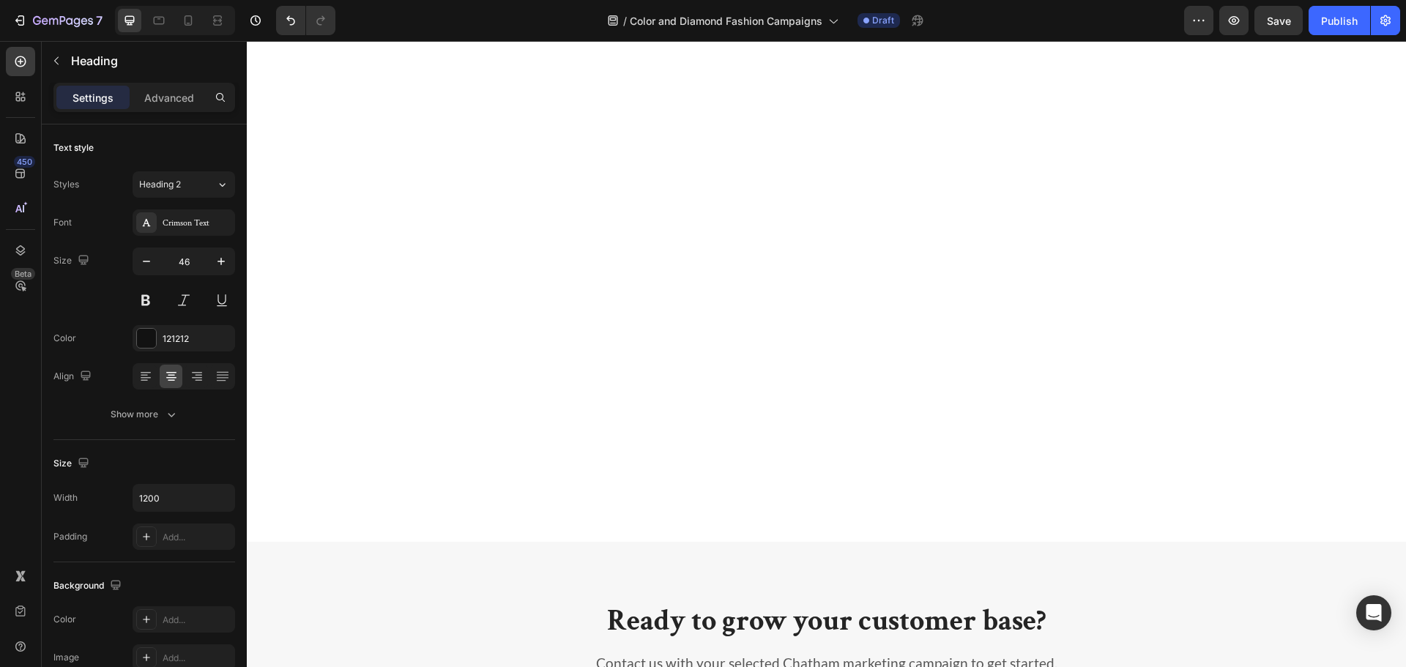
scroll to position [6517, 0]
